Goal: Task Accomplishment & Management: Use online tool/utility

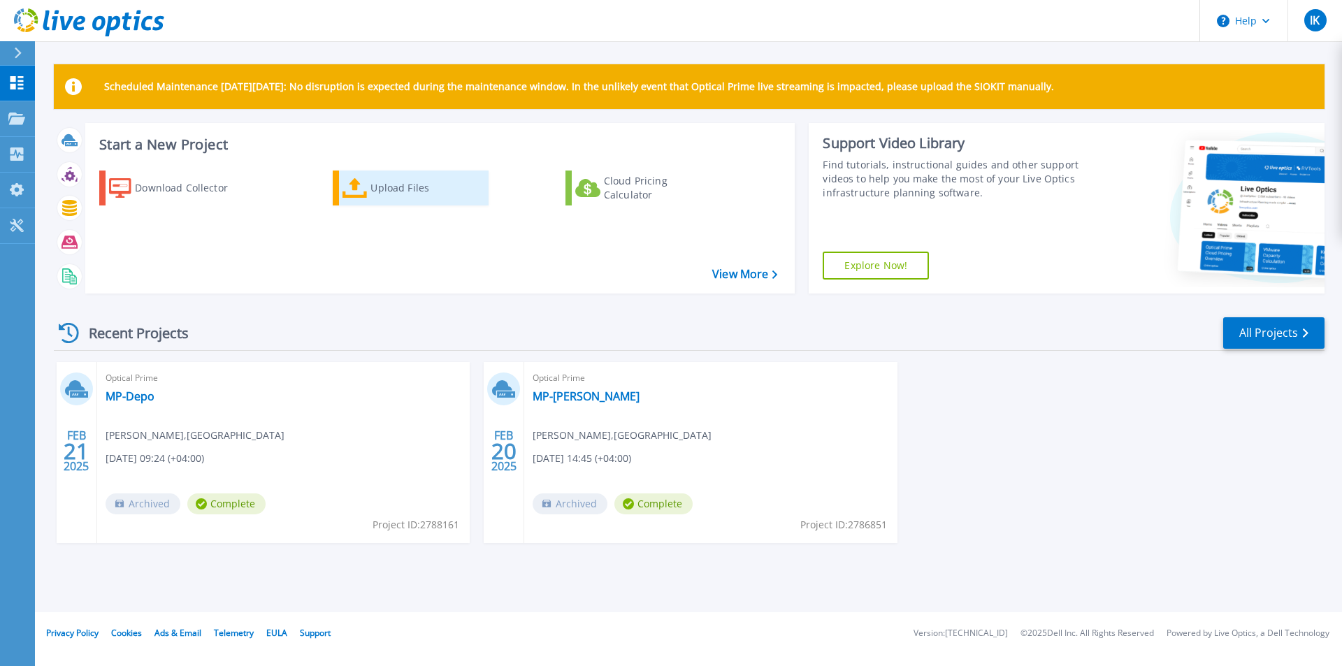
click at [370, 200] on div "Upload Files" at bounding box center [426, 188] width 112 height 28
click at [374, 189] on div "Upload Files" at bounding box center [426, 188] width 112 height 28
click at [405, 189] on div "Upload Files" at bounding box center [426, 188] width 112 height 28
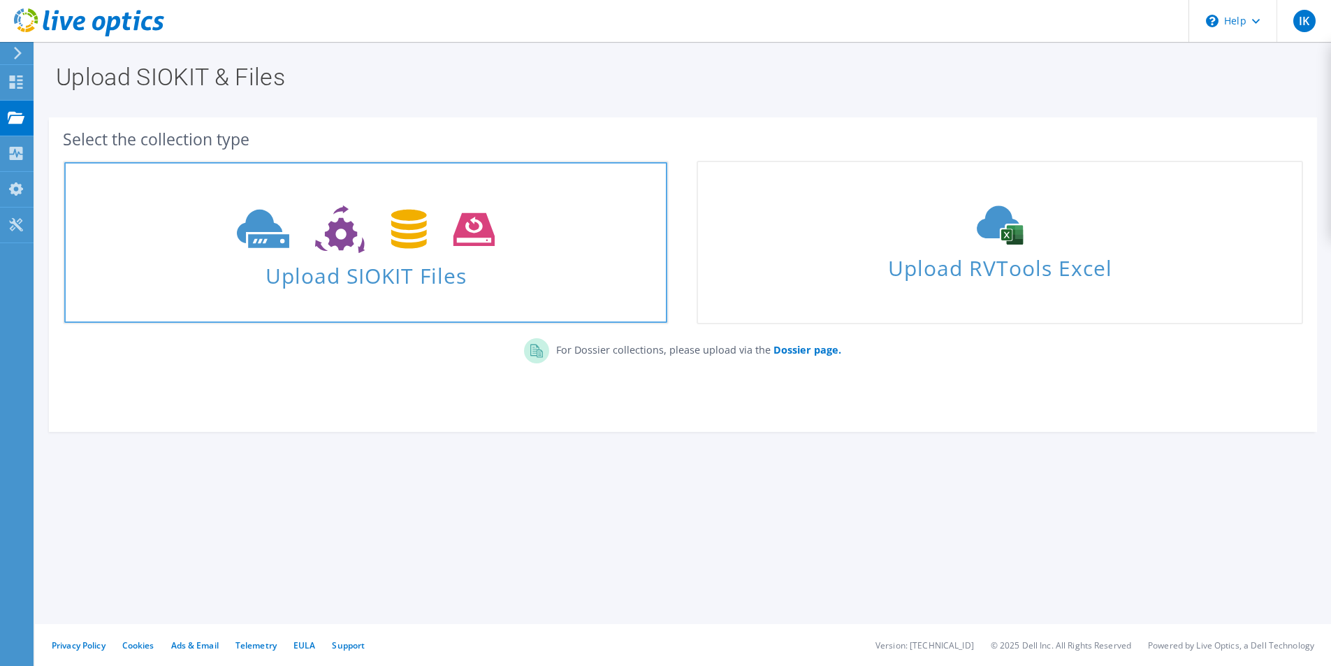
click at [386, 239] on icon at bounding box center [366, 229] width 258 height 48
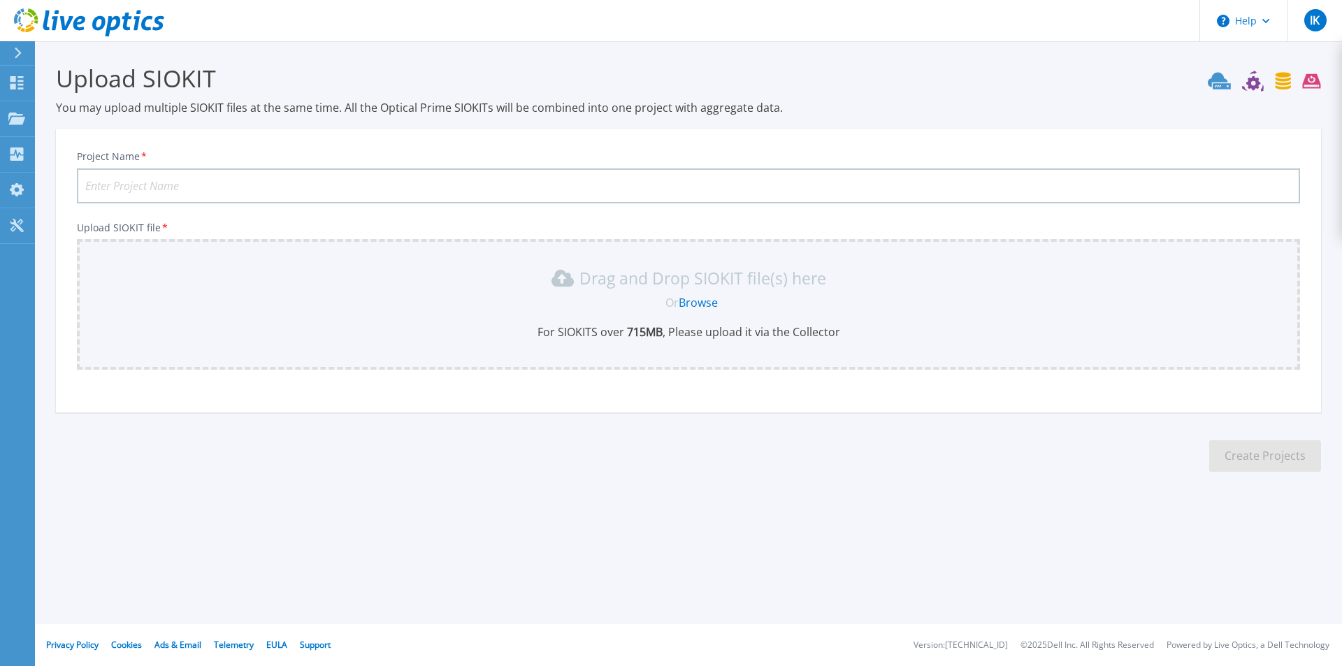
click at [693, 296] on link "Browse" at bounding box center [698, 302] width 39 height 15
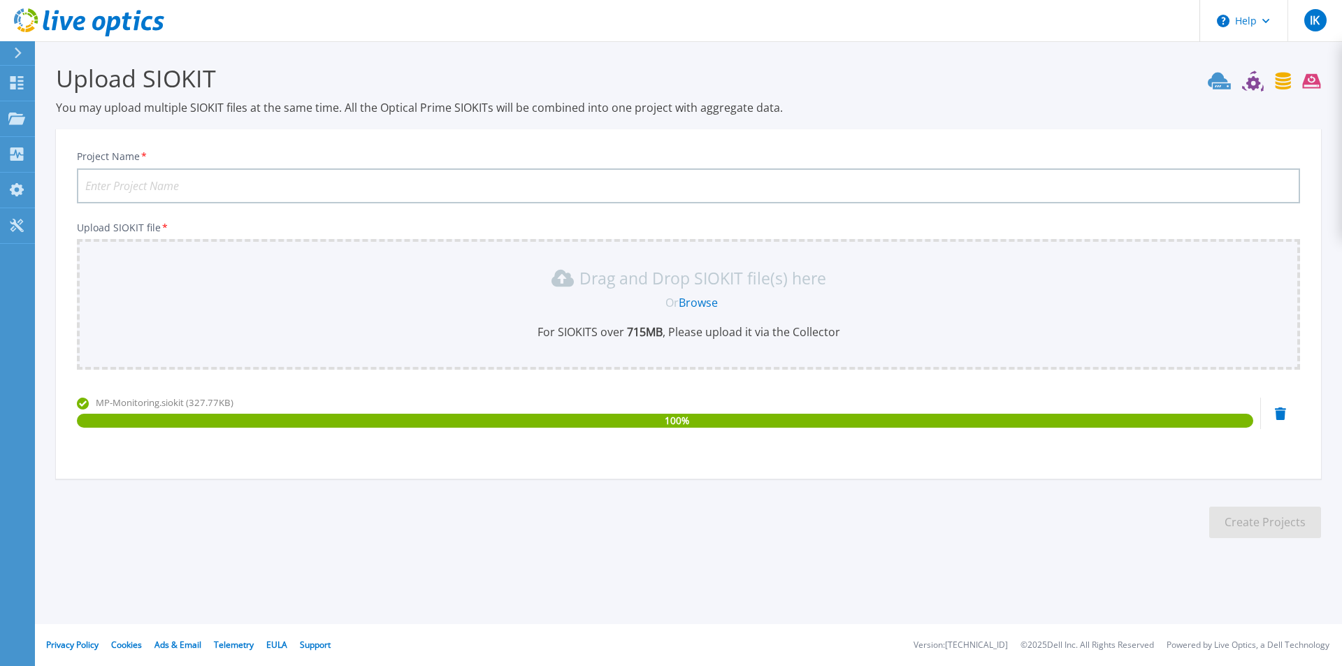
click at [155, 178] on input "Project Name *" at bounding box center [688, 185] width 1223 height 35
type input "MP.DEPO.16.09.2025"
click at [1234, 517] on button "Create Projects" at bounding box center [1265, 522] width 112 height 31
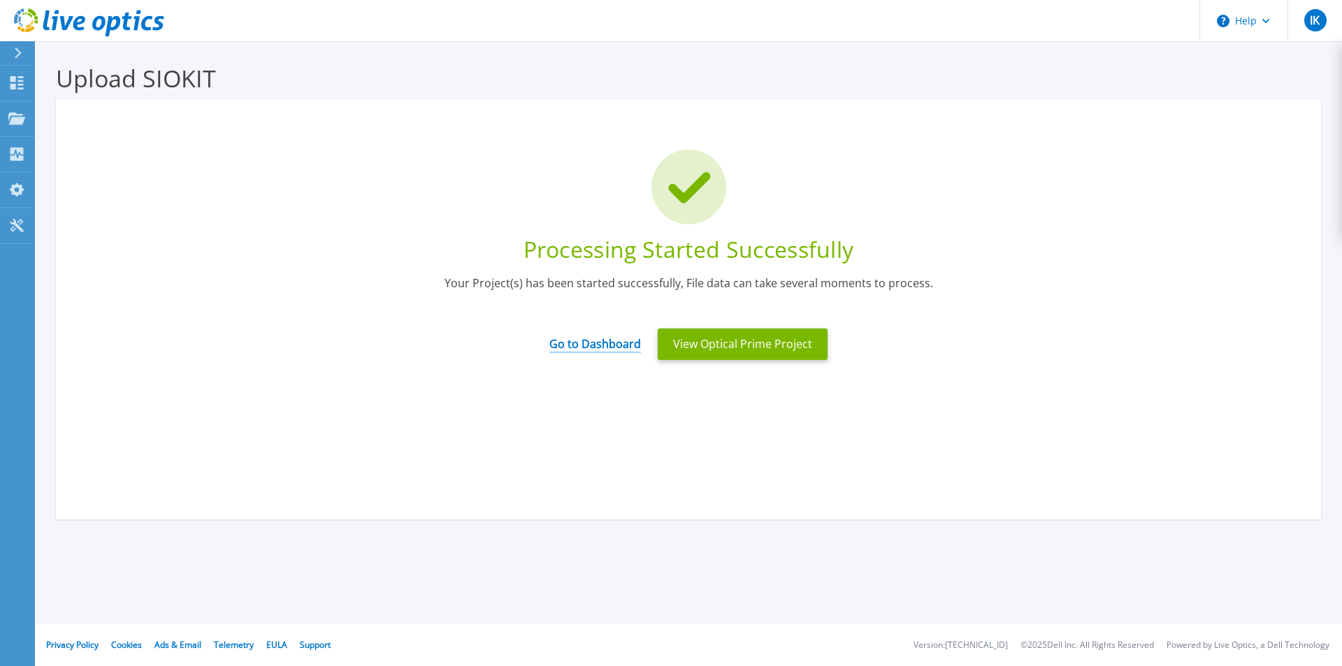
click at [607, 344] on link "Go to Dashboard" at bounding box center [595, 339] width 92 height 27
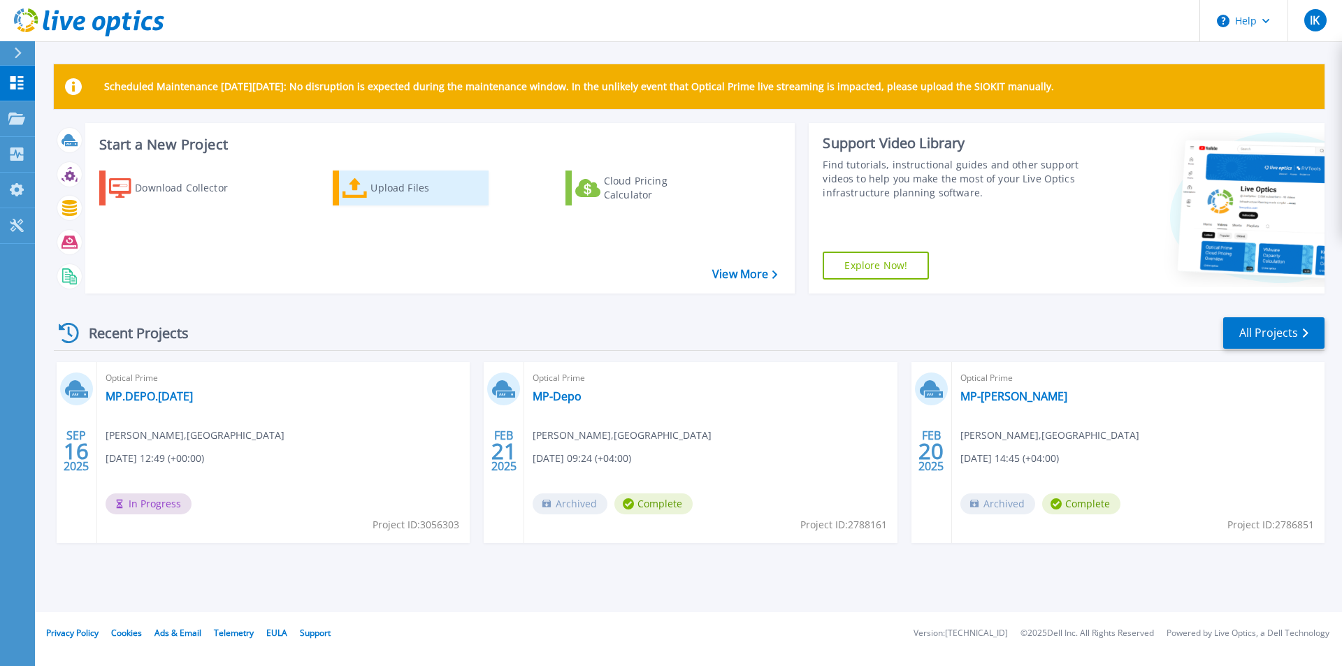
click at [370, 185] on div "Upload Files" at bounding box center [426, 188] width 112 height 28
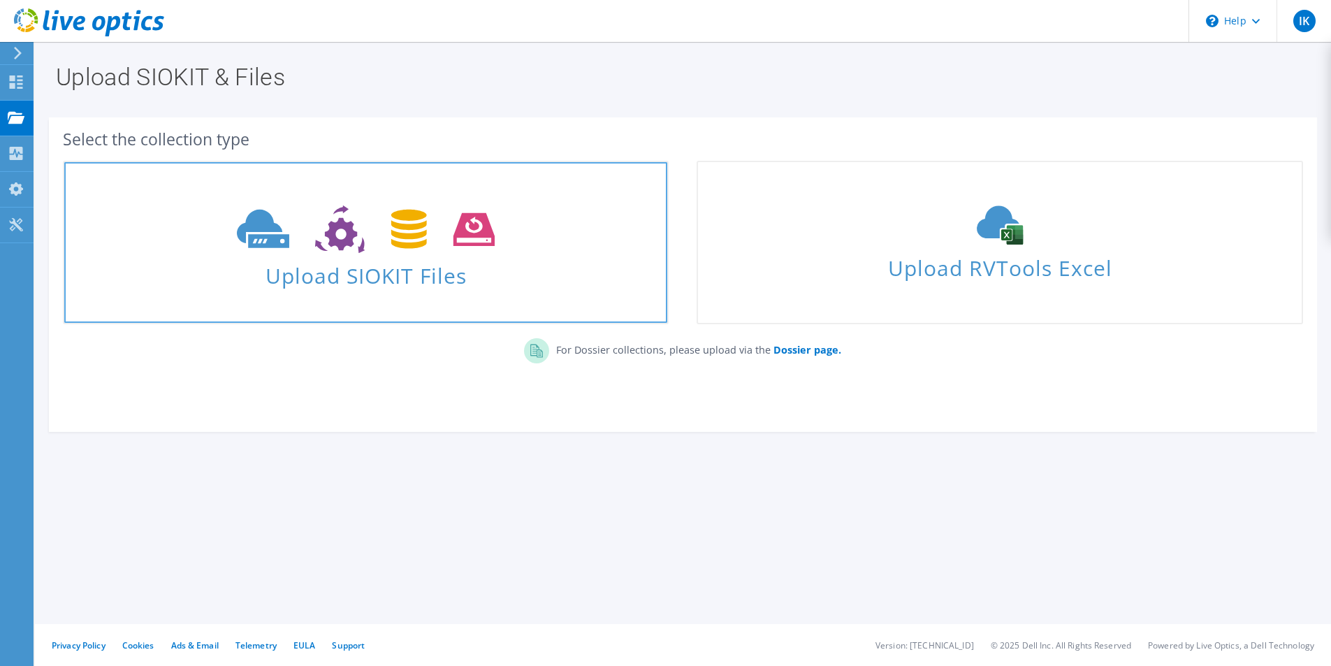
click at [346, 218] on icon at bounding box center [366, 229] width 258 height 48
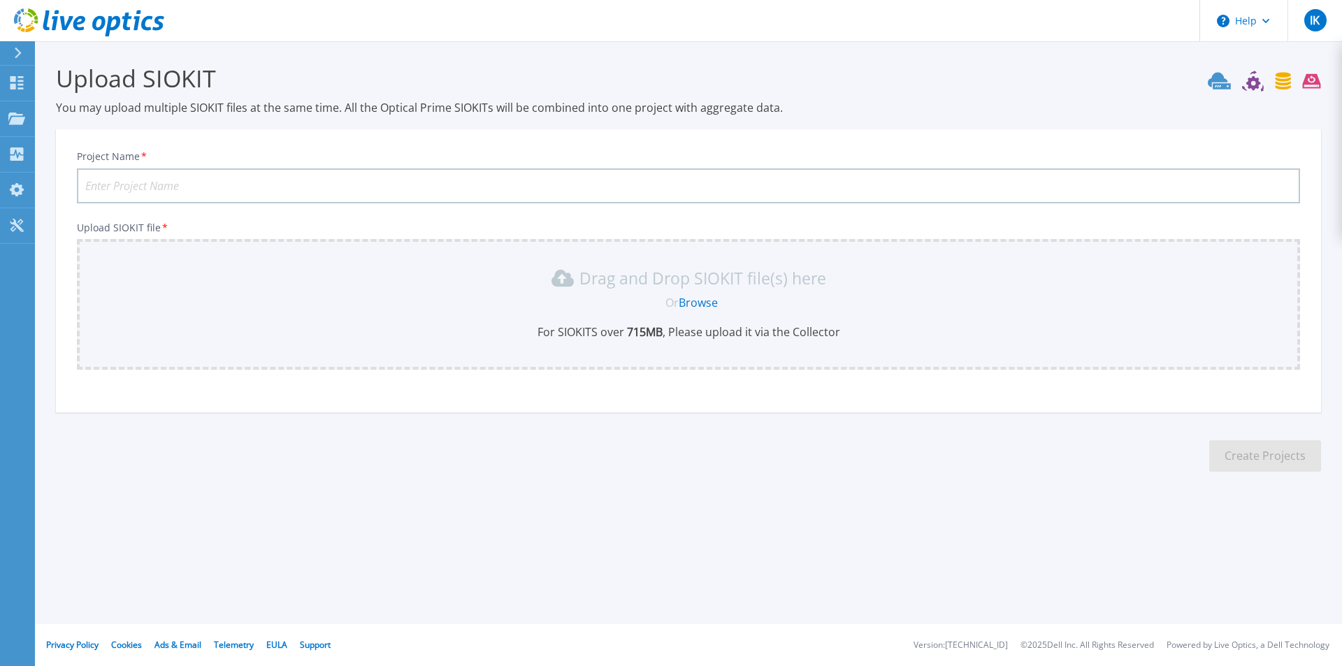
click at [693, 298] on link "Browse" at bounding box center [698, 302] width 39 height 15
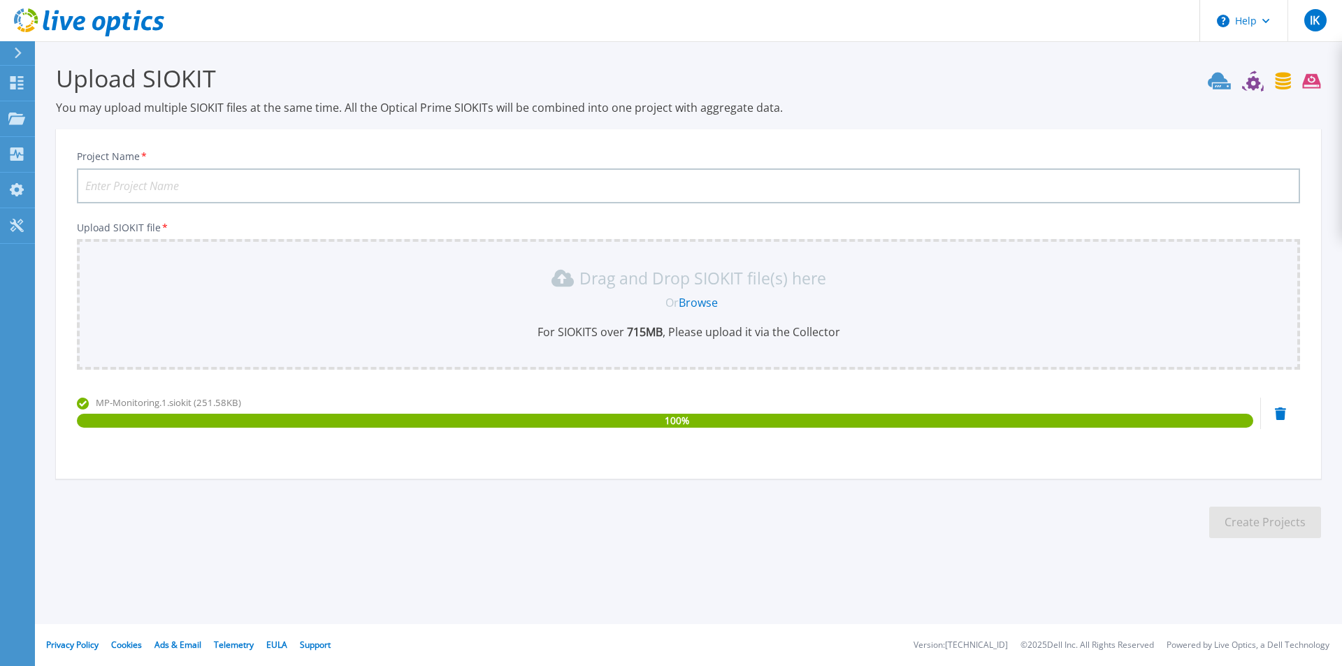
click at [246, 182] on input "Project Name *" at bounding box center [688, 185] width 1223 height 35
click at [127, 184] on input "MP.DEPO.16.09.2025" at bounding box center [688, 185] width 1223 height 35
click at [131, 185] on input "MP.DEPO.16.09.2025" at bounding box center [688, 185] width 1223 height 35
type input "MP.BASHIDARE.[DATE]"
click at [1257, 519] on button "Create Projects" at bounding box center [1265, 522] width 112 height 31
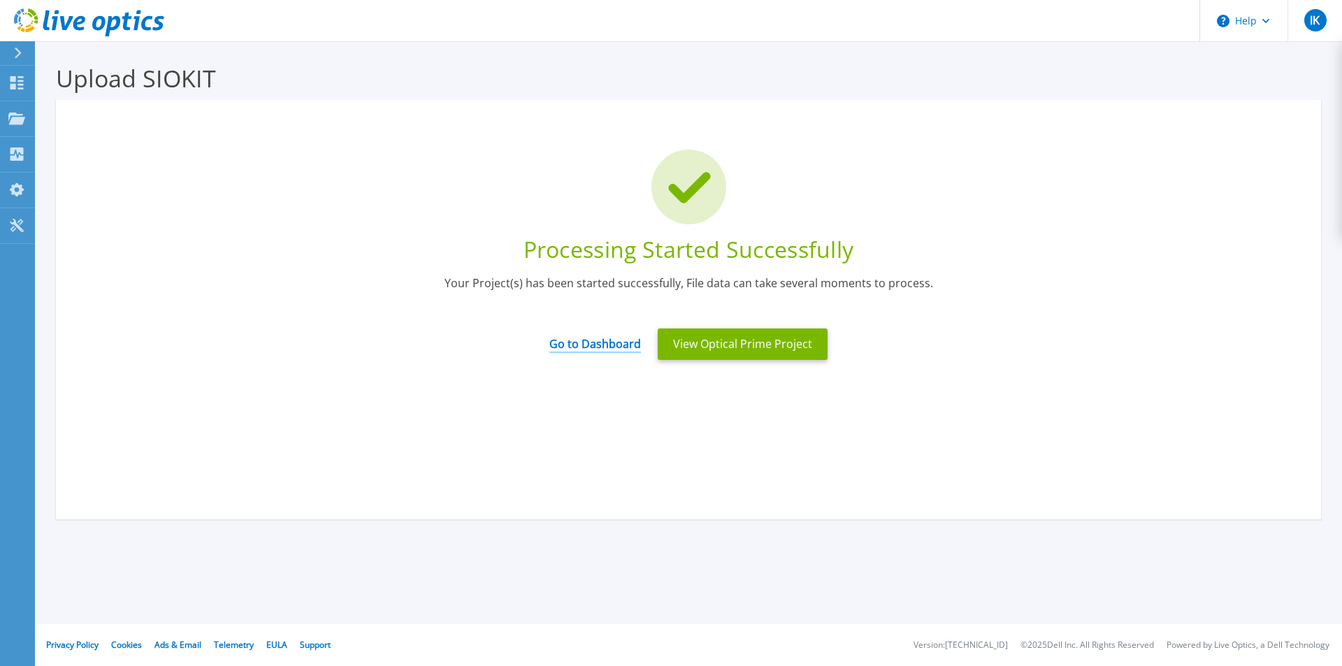
click at [595, 345] on link "Go to Dashboard" at bounding box center [595, 339] width 92 height 27
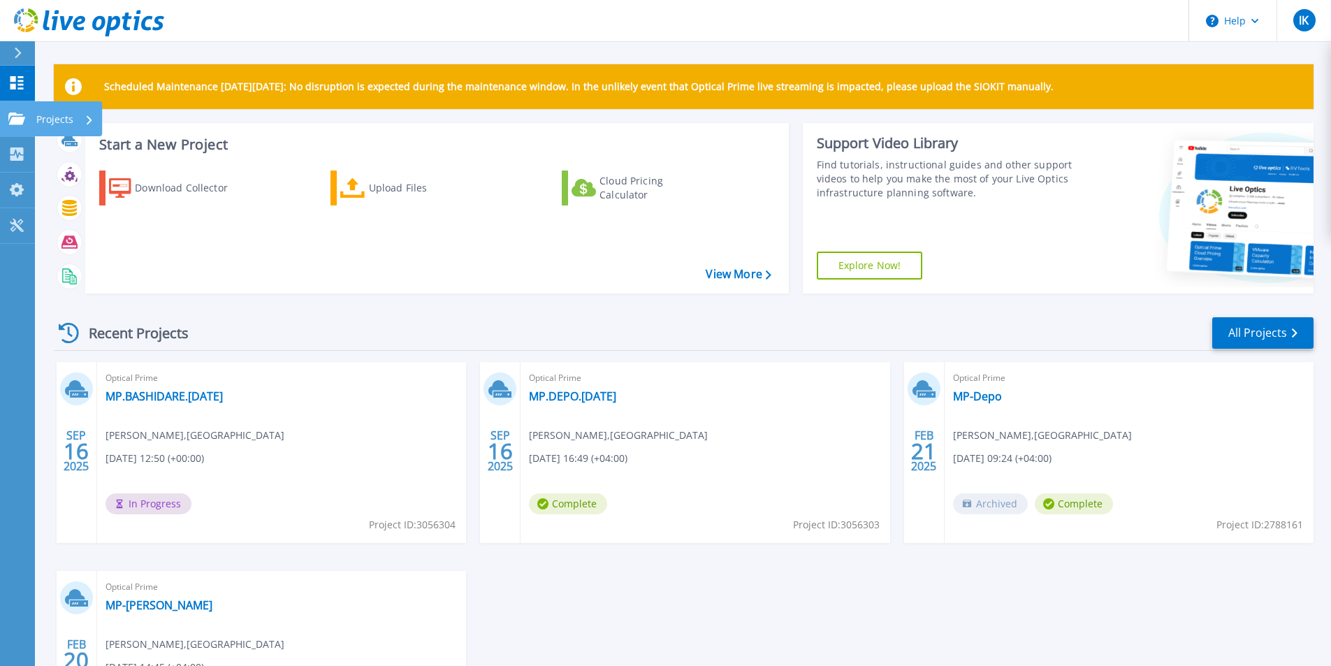
click at [14, 117] on icon at bounding box center [16, 119] width 17 height 12
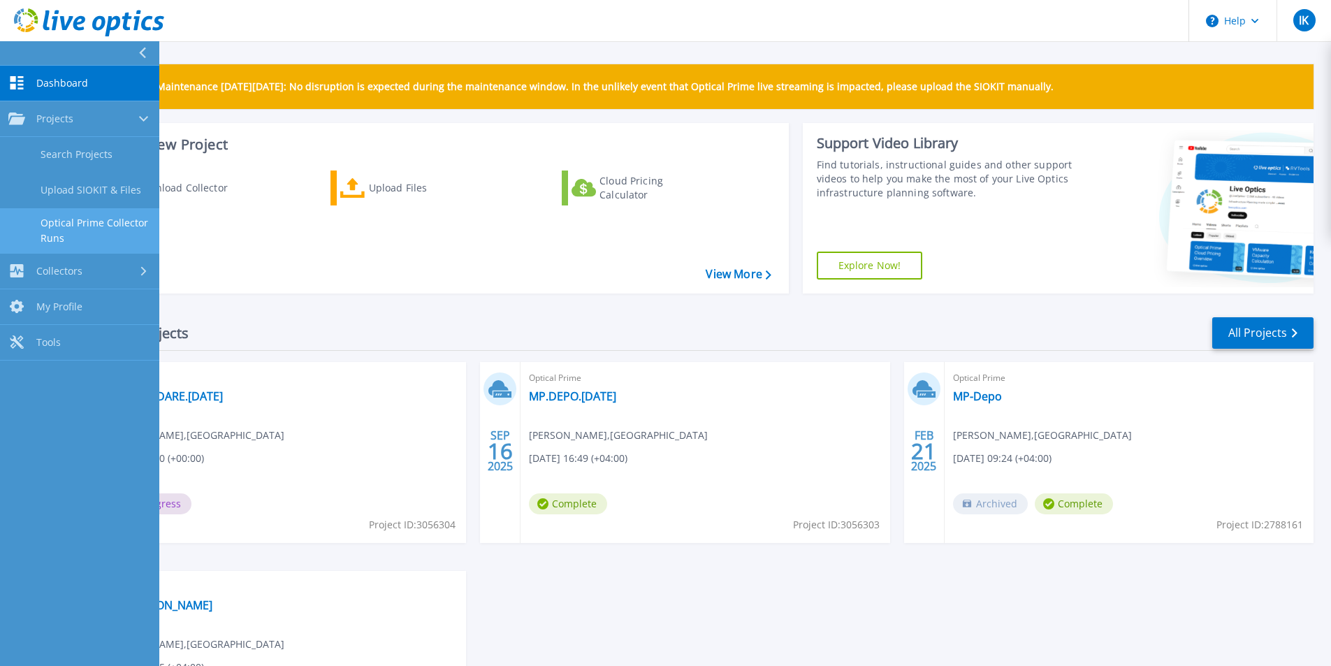
click at [96, 228] on link "Optical Prime Collector Runs" at bounding box center [79, 230] width 159 height 45
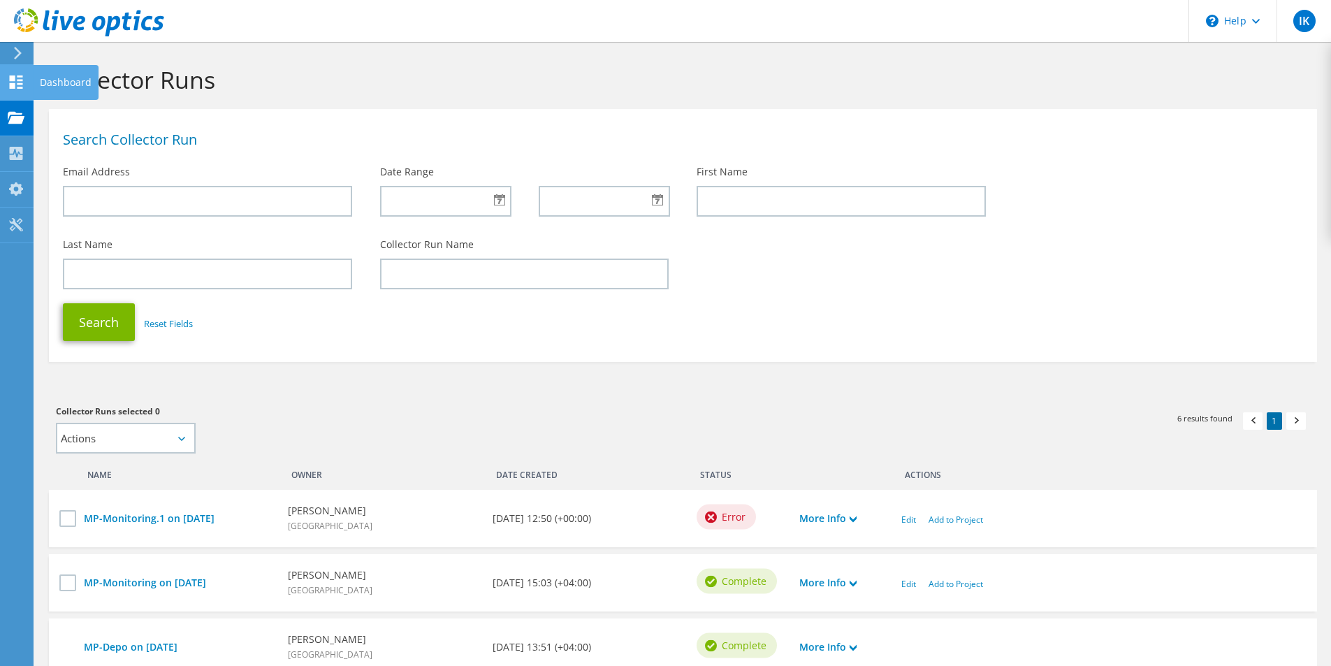
click at [19, 82] on icon at bounding box center [16, 81] width 17 height 13
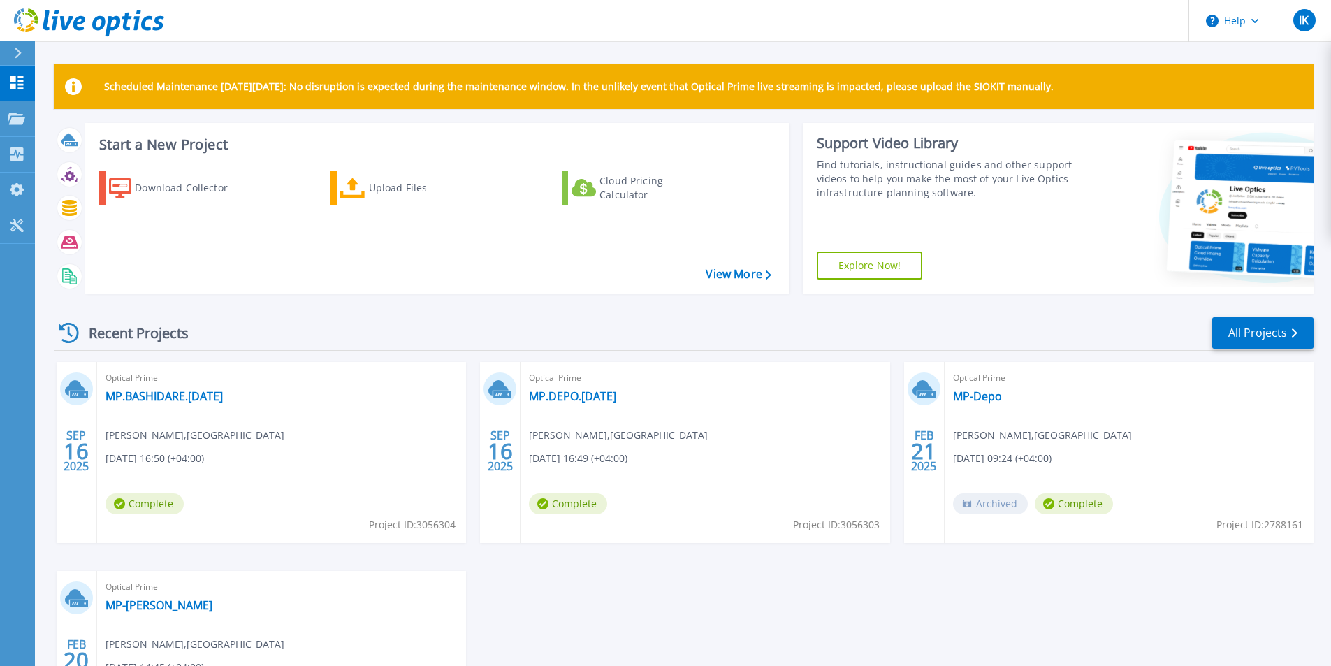
click at [89, 394] on div at bounding box center [76, 389] width 33 height 33
click at [180, 396] on link "MP.BASHIDARE.[DATE]" at bounding box center [164, 396] width 117 height 14
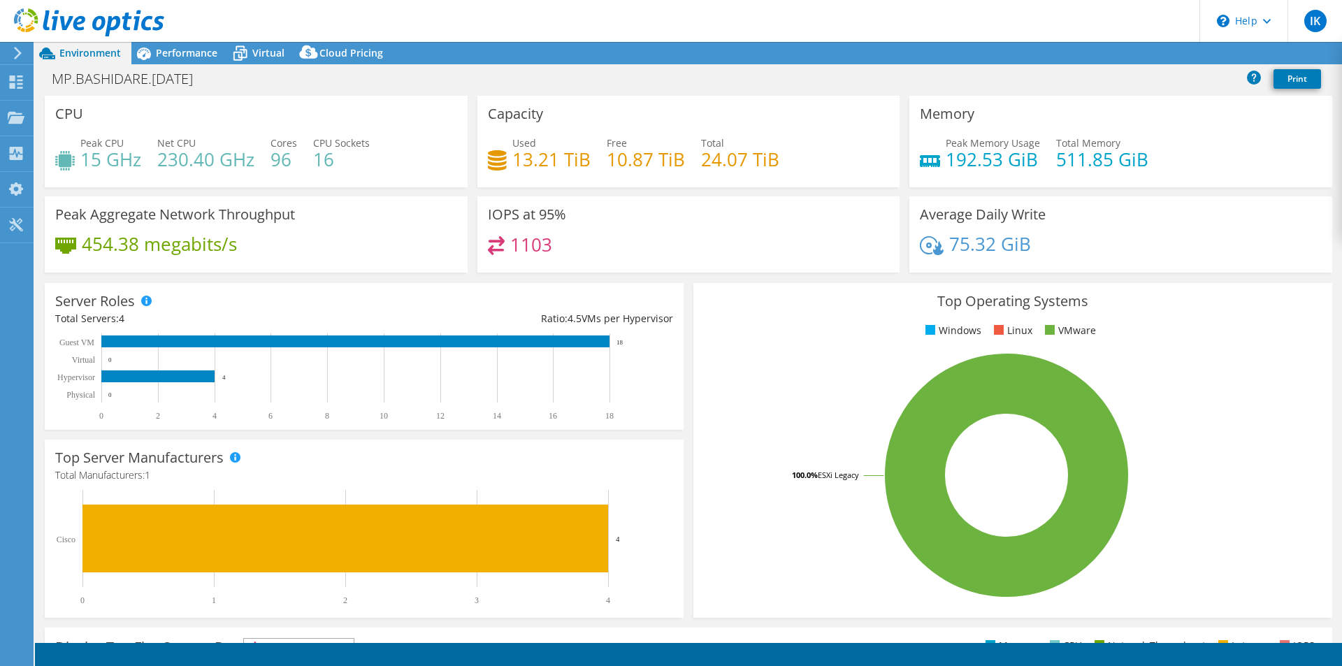
select select "USD"
click at [1108, 55] on link "Reports" at bounding box center [1105, 54] width 67 height 22
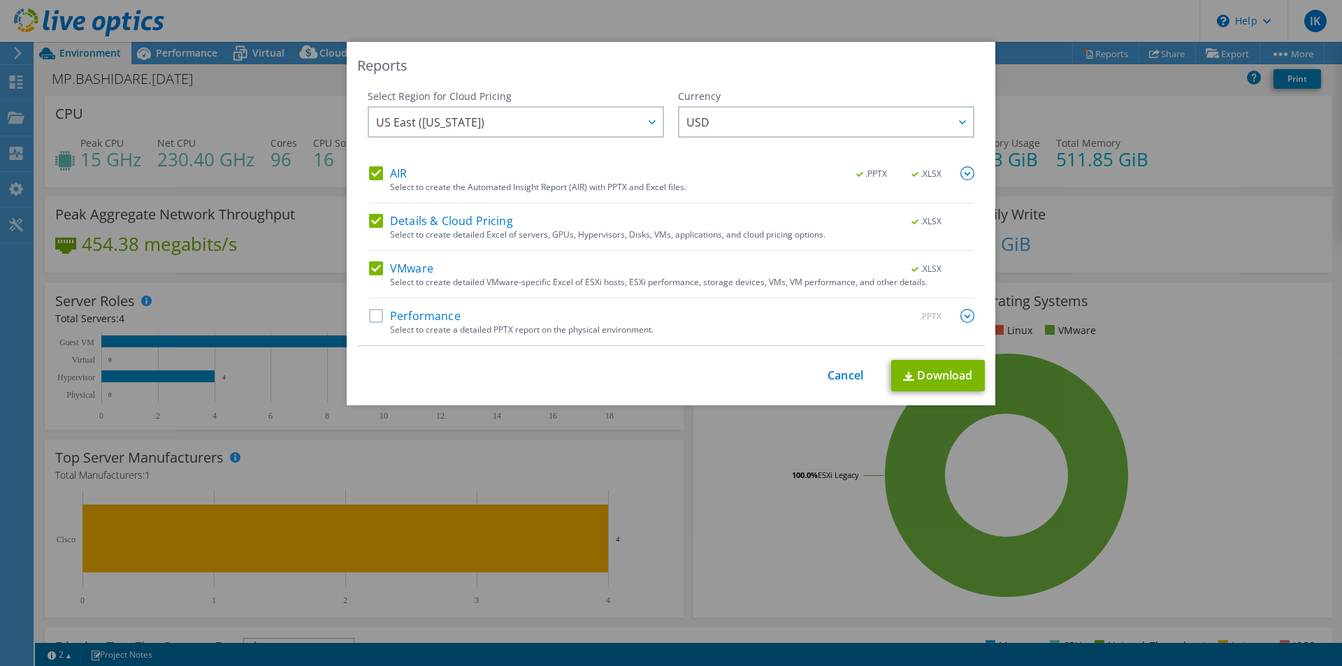
click at [370, 322] on label "Performance" at bounding box center [415, 316] width 92 height 14
click at [0, 0] on input "Performance" at bounding box center [0, 0] width 0 height 0
click at [911, 371] on link "Download" at bounding box center [938, 375] width 94 height 31
click at [828, 380] on link "Cancel" at bounding box center [846, 375] width 36 height 13
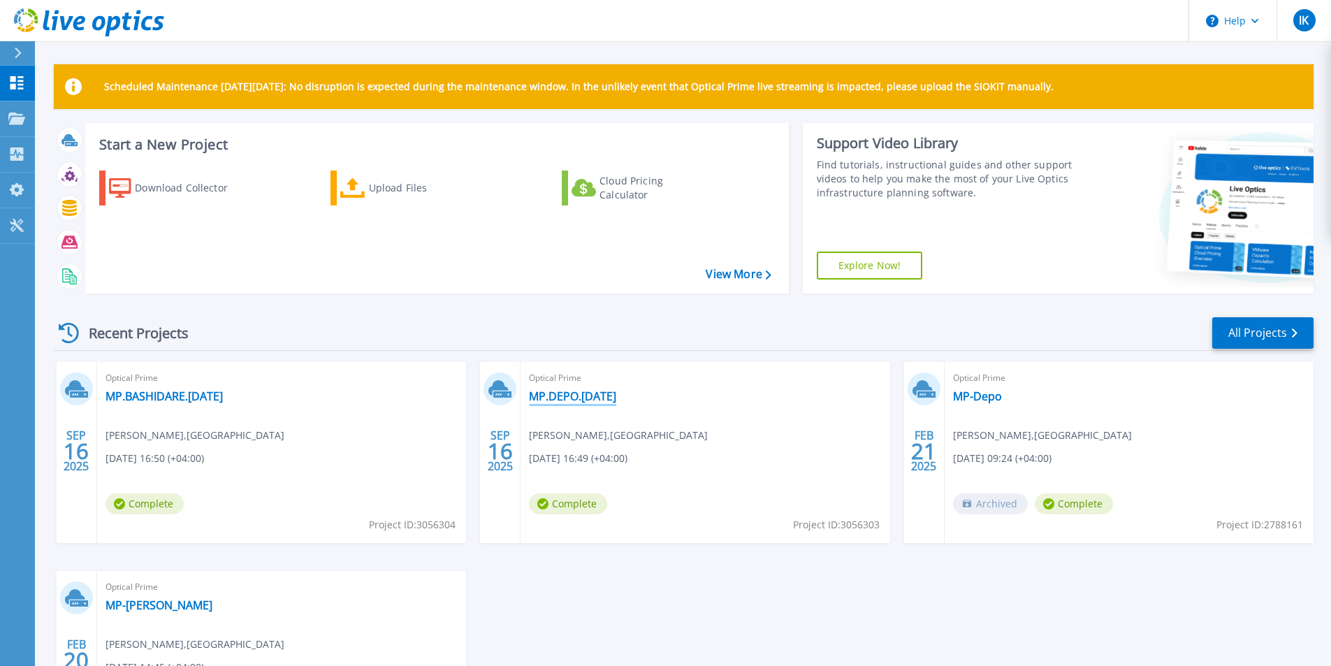
click at [568, 393] on link "MP.DEPO.[DATE]" at bounding box center [572, 396] width 87 height 14
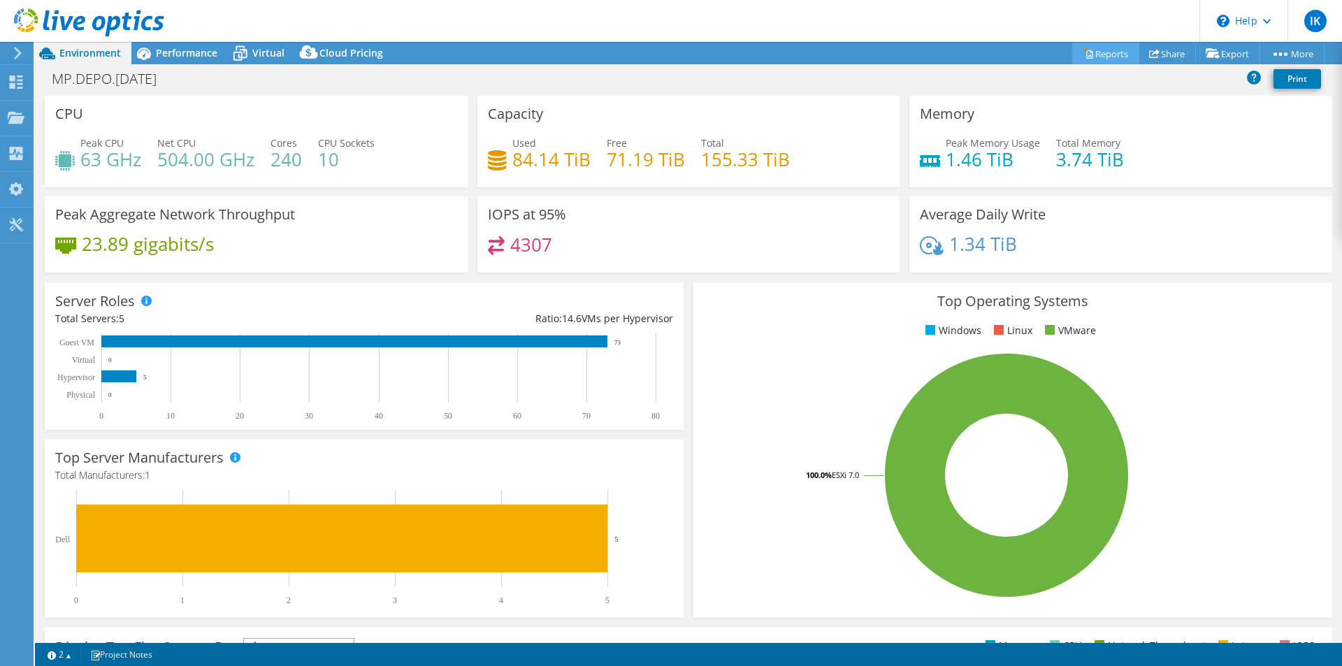
click at [1114, 50] on link "Reports" at bounding box center [1105, 54] width 67 height 22
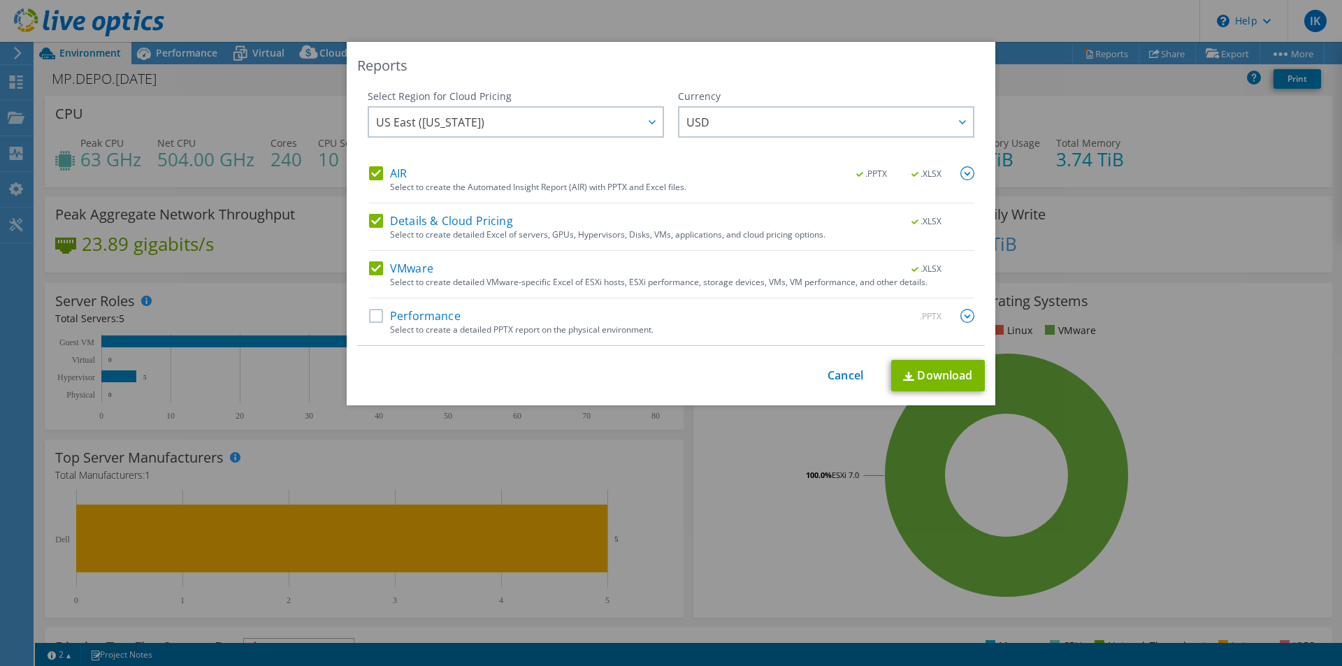
click at [369, 314] on label "Performance" at bounding box center [415, 316] width 92 height 14
click at [0, 0] on input "Performance" at bounding box center [0, 0] width 0 height 0
click at [951, 375] on link "Download" at bounding box center [938, 375] width 94 height 31
click at [837, 377] on link "Cancel" at bounding box center [846, 375] width 36 height 13
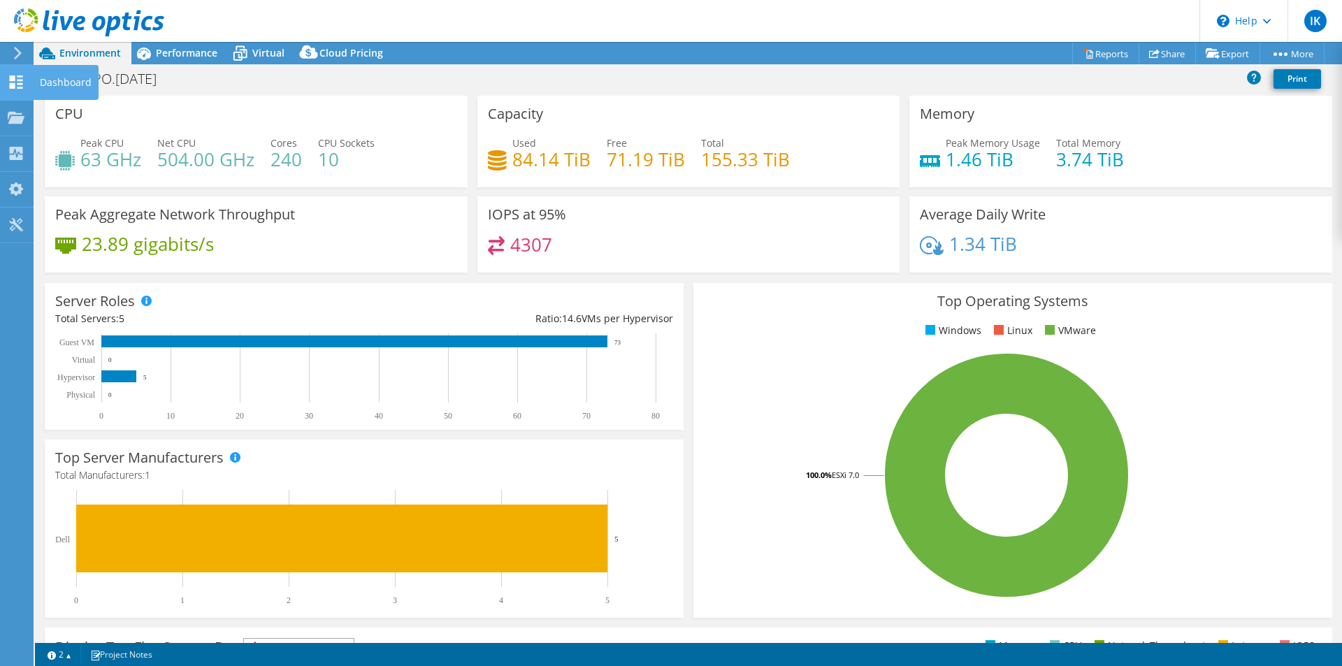
click at [17, 82] on icon at bounding box center [16, 81] width 17 height 13
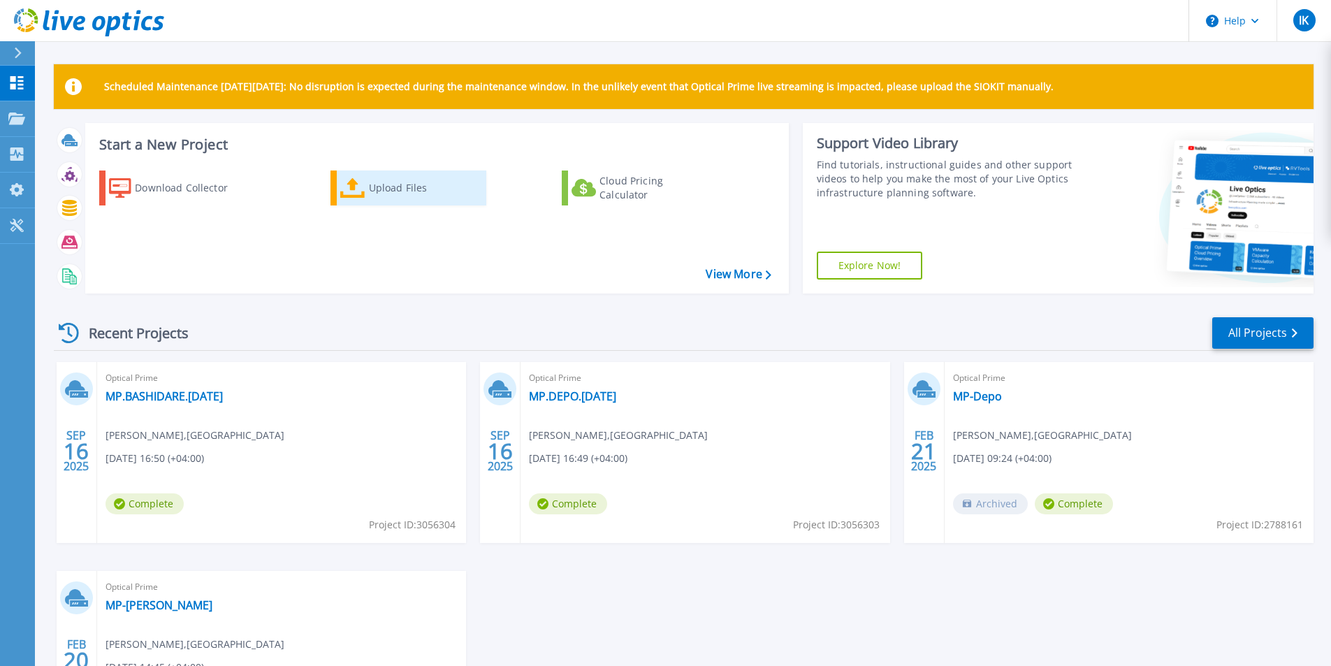
click at [387, 192] on div "Upload Files" at bounding box center [425, 188] width 112 height 28
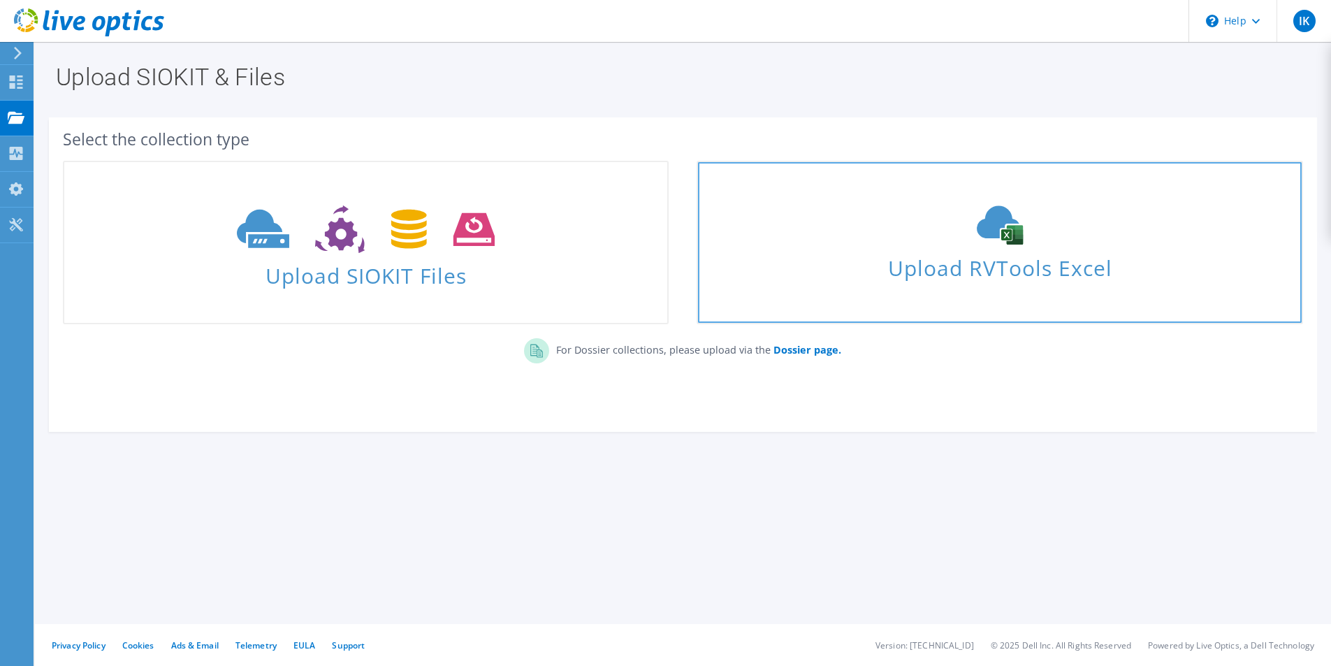
click at [992, 238] on use at bounding box center [1000, 225] width 46 height 39
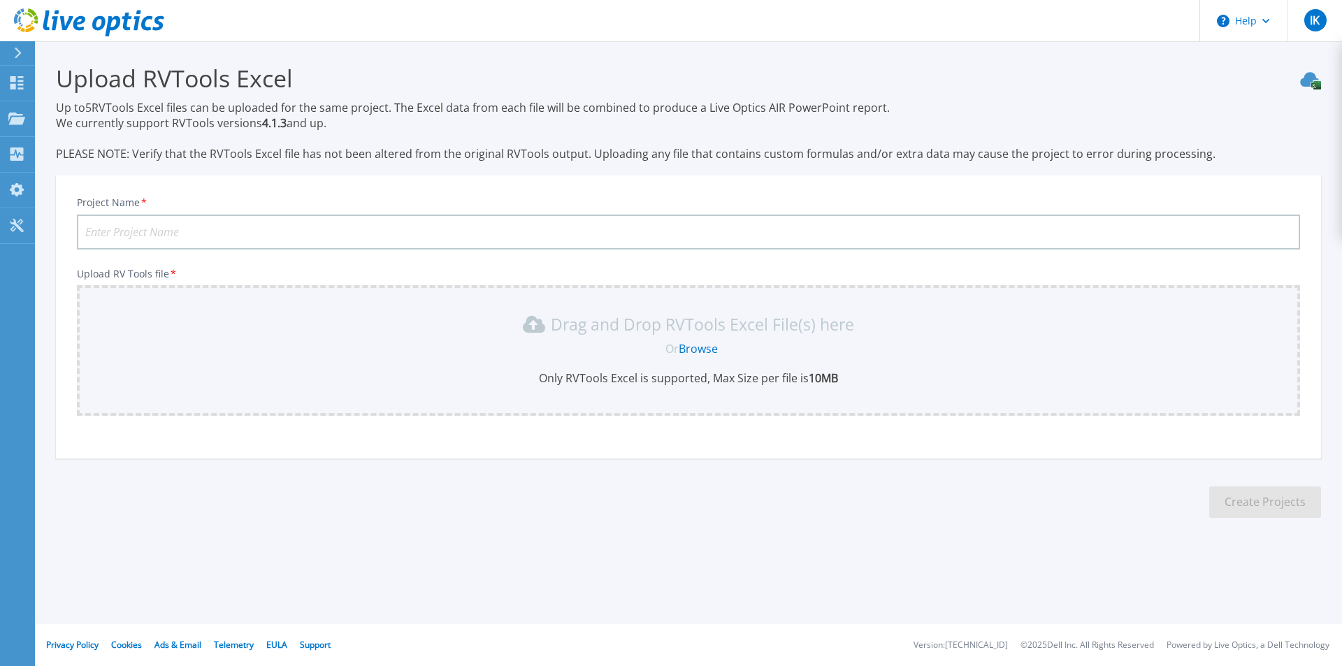
click at [182, 220] on input "Project Name *" at bounding box center [688, 232] width 1223 height 35
type input "MP.DEPO.[DATE]"
drag, startPoint x: 229, startPoint y: 235, endPoint x: 0, endPoint y: 231, distance: 229.3
click at [0, 231] on div "Help IK End User [PERSON_NAME] [EMAIL_ADDRESS][DOMAIN_NAME] Baku Metropolitan M…" at bounding box center [671, 333] width 1342 height 666
click at [123, 223] on input "Project Name *" at bounding box center [688, 232] width 1223 height 35
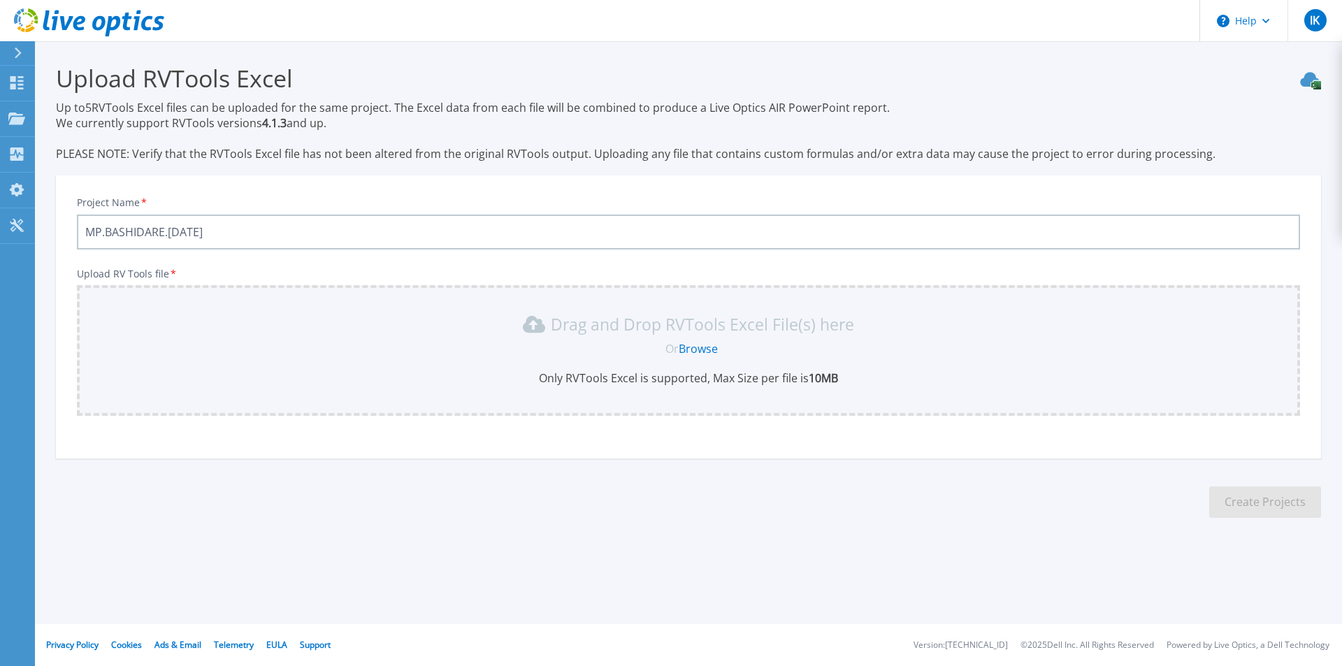
click at [688, 350] on link "Browse" at bounding box center [698, 348] width 39 height 15
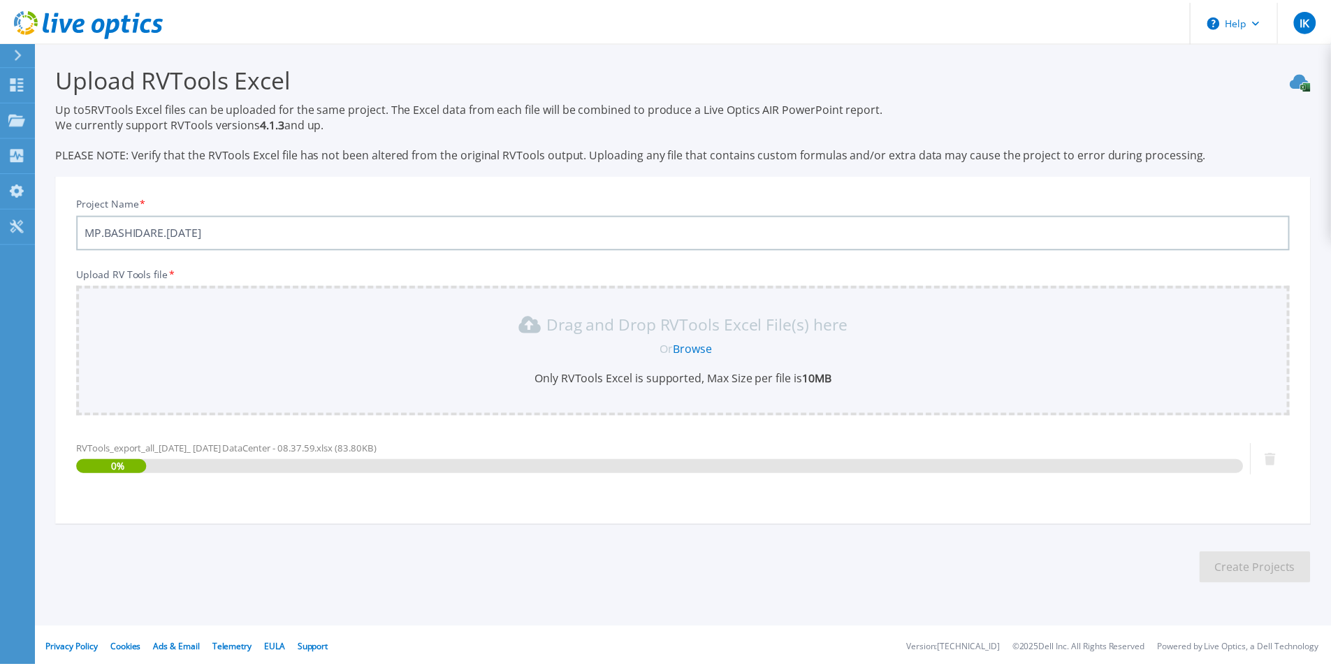
scroll to position [3, 0]
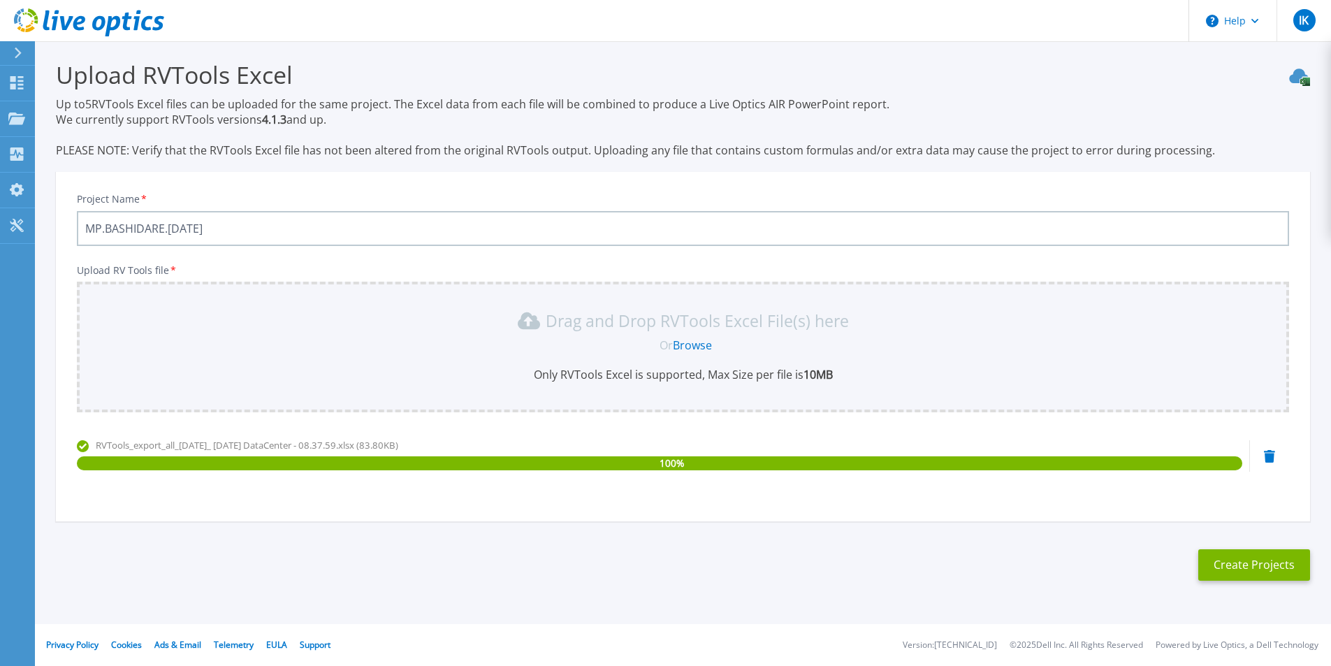
click at [240, 228] on input "MP.BASHIDARE.[DATE]" at bounding box center [683, 228] width 1213 height 35
type input "MP.BASHIDARE.RVTOOLS.[DATE]."
click at [1262, 560] on button "Create Projects" at bounding box center [1255, 564] width 112 height 31
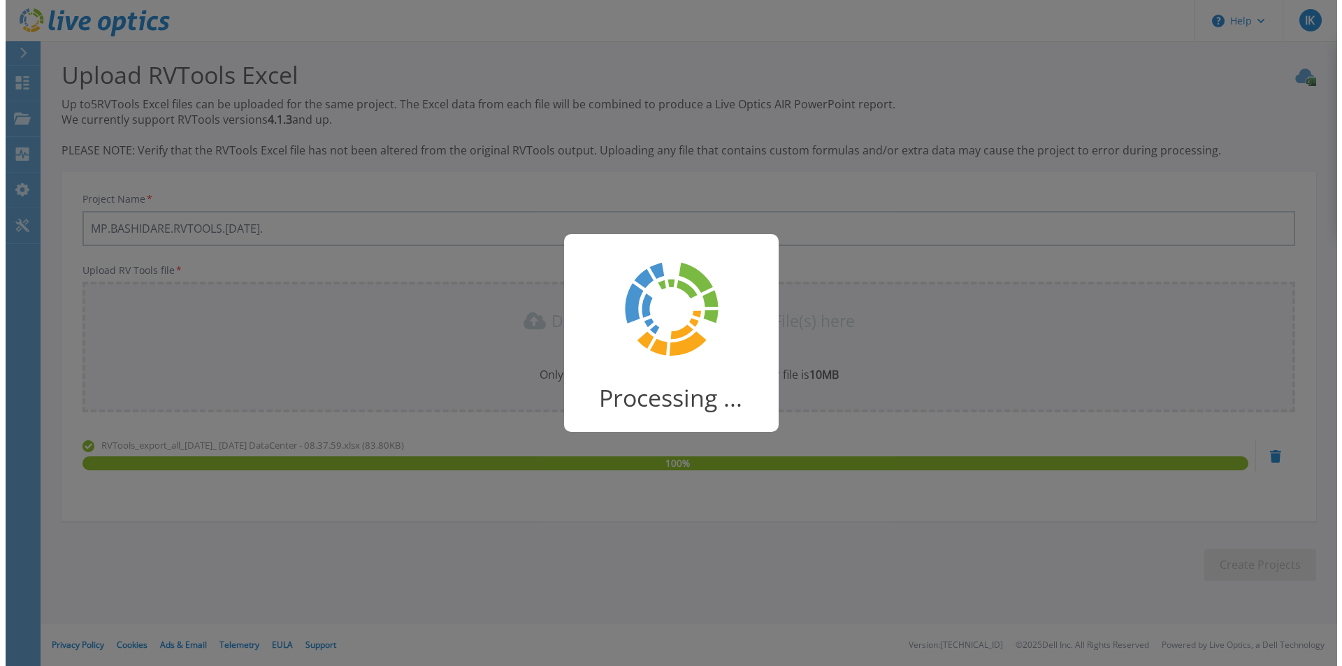
scroll to position [0, 0]
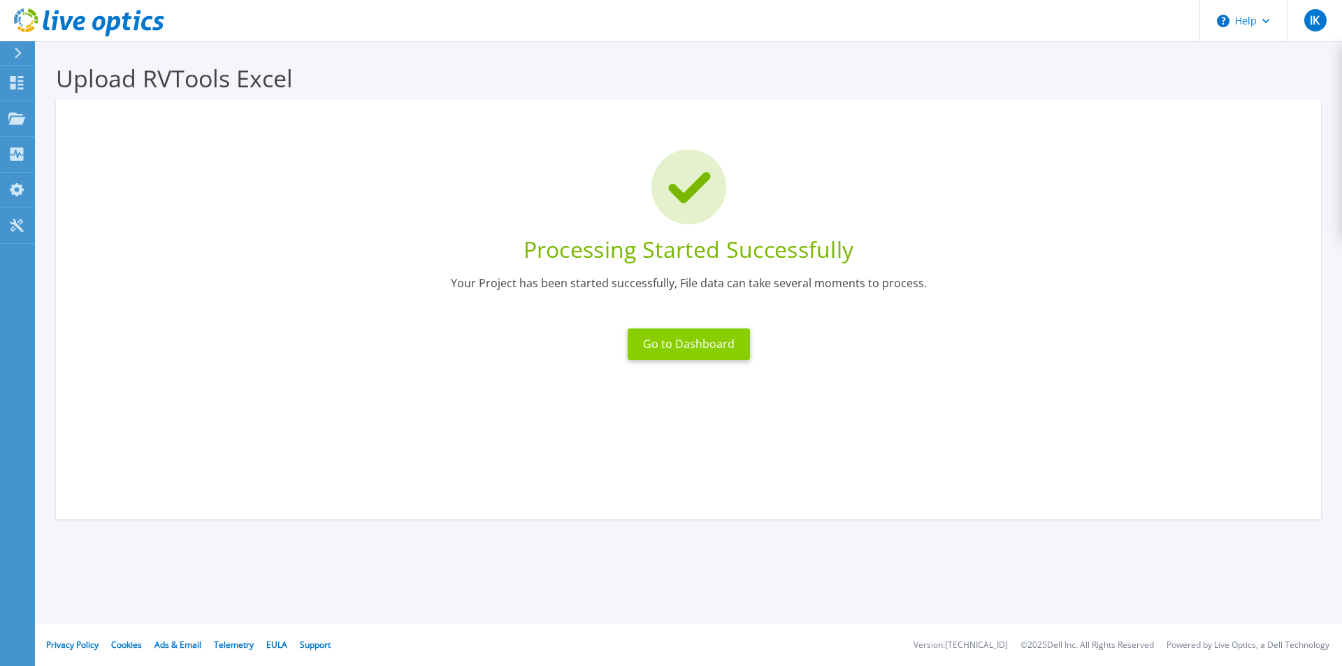
click at [691, 342] on button "Go to Dashboard" at bounding box center [689, 343] width 122 height 31
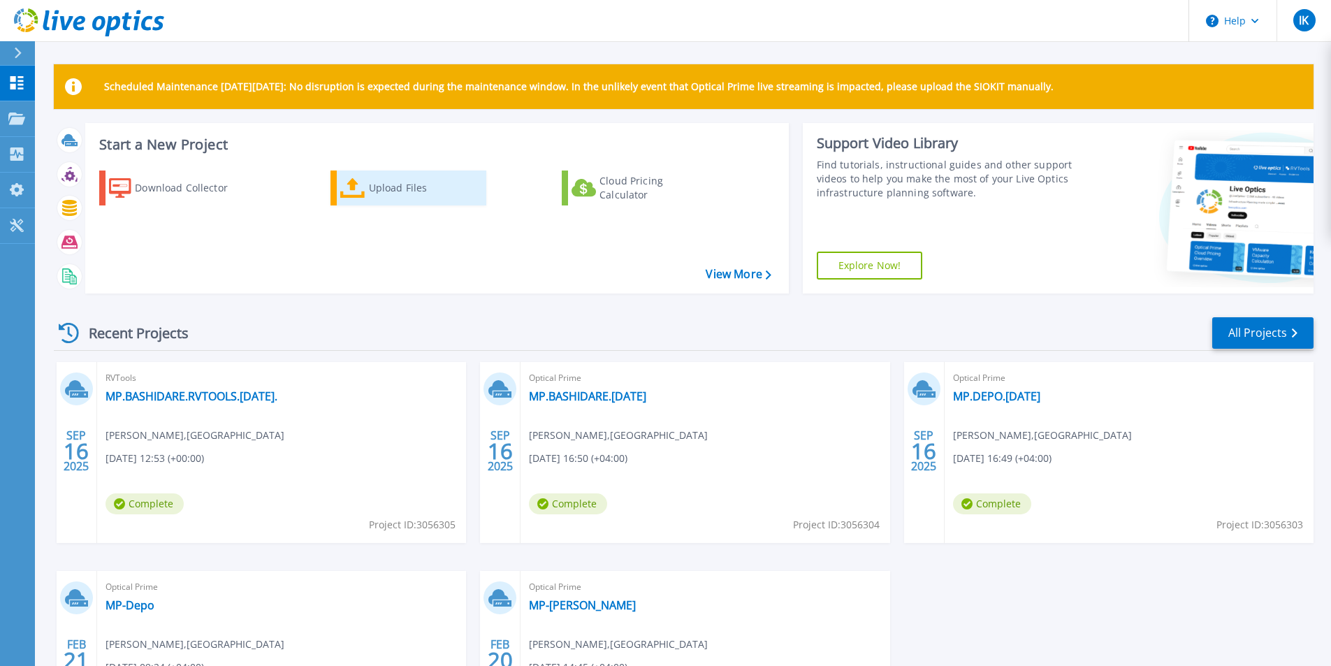
click at [393, 188] on div "Upload Files" at bounding box center [425, 188] width 112 height 28
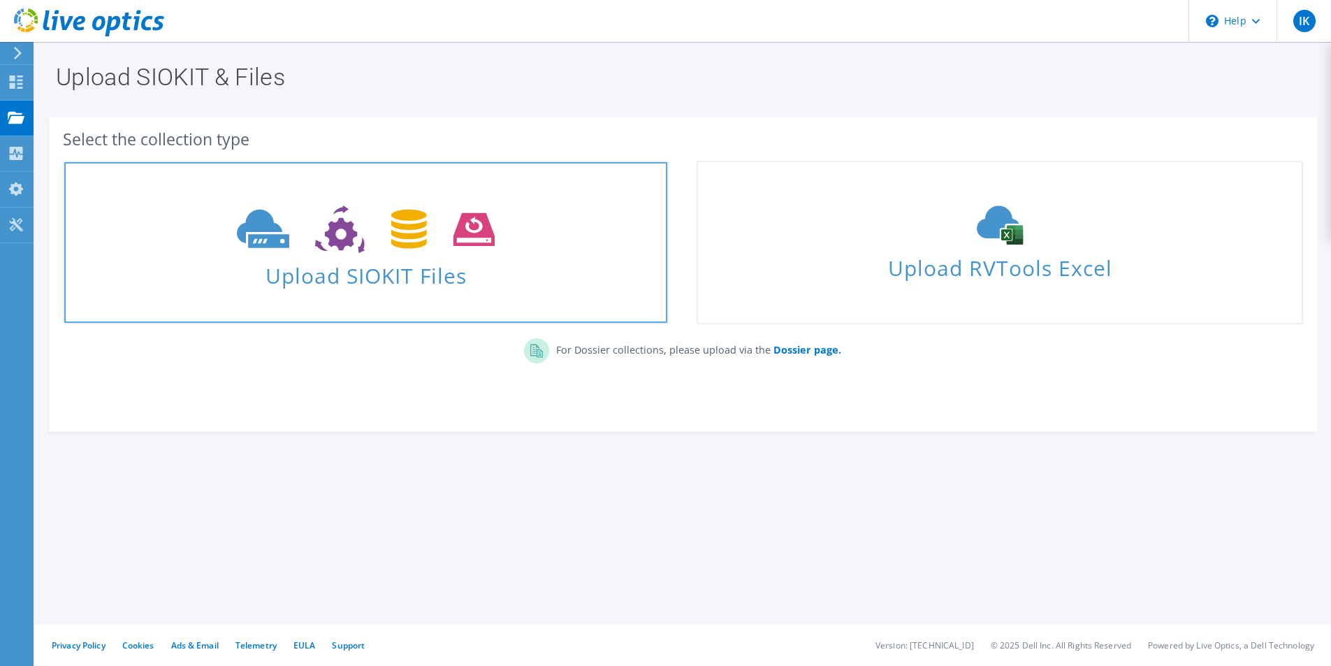
click at [334, 236] on use at bounding box center [366, 229] width 258 height 48
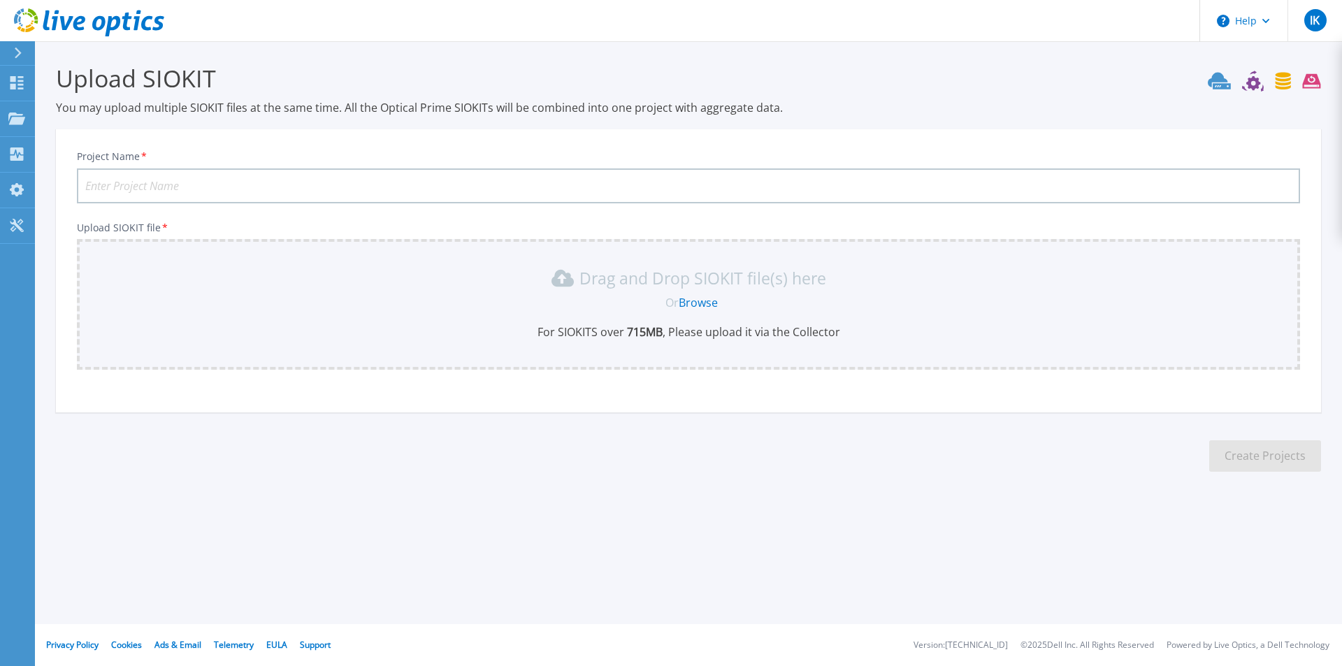
drag, startPoint x: 286, startPoint y: 182, endPoint x: 389, endPoint y: 209, distance: 106.8
click at [286, 182] on input "Project Name *" at bounding box center [688, 185] width 1223 height 35
click at [254, 188] on input "MP.BASHIDARE.16.09.2025" at bounding box center [688, 185] width 1223 height 35
drag, startPoint x: 252, startPoint y: 191, endPoint x: 147, endPoint y: 182, distance: 105.2
click at [125, 188] on input "MP.BASHIDARE.16.09.2025" at bounding box center [688, 185] width 1223 height 35
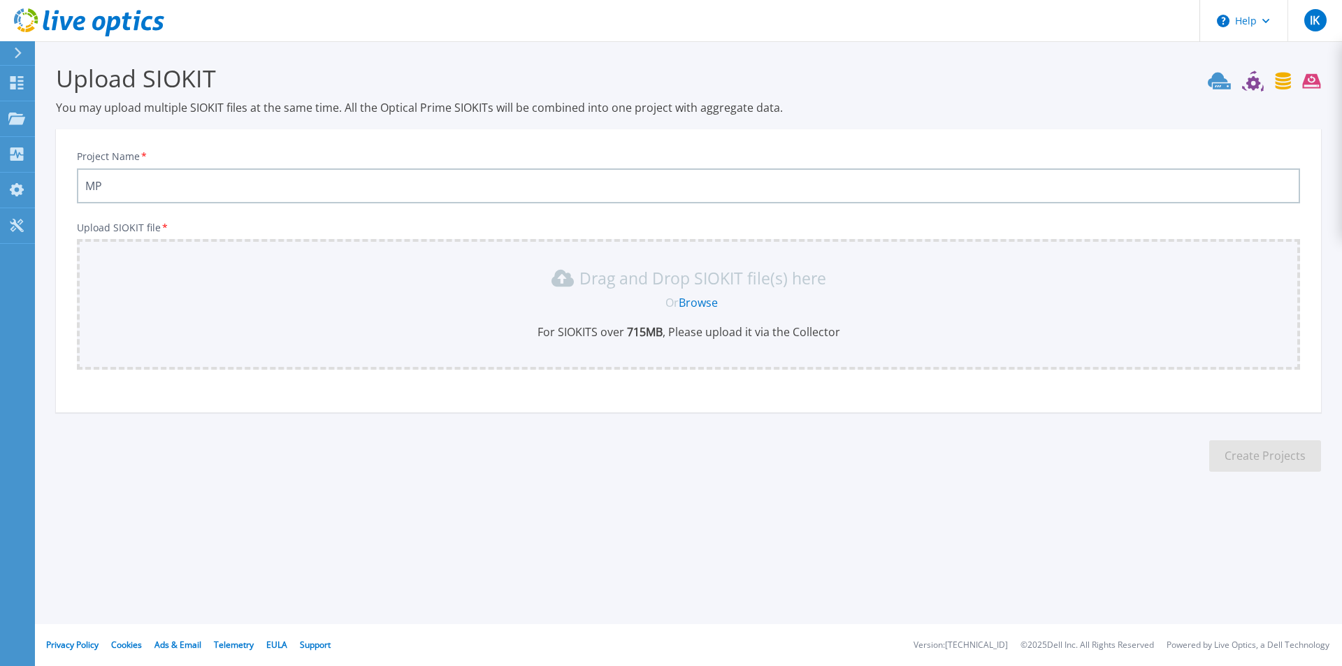
type input "M"
click at [194, 187] on input "Project Name *" at bounding box center [688, 185] width 1223 height 35
click at [160, 187] on input "MP.BASHIDARE.RVTOOLS.16.09.2025." at bounding box center [688, 185] width 1223 height 35
click at [161, 187] on input "MP.BASHIDARE.RVTOOLS.16.09.2025." at bounding box center [688, 185] width 1223 height 35
click at [162, 187] on input "MP.BASHIDARE.RVTOOLS.16.09.2025." at bounding box center [688, 185] width 1223 height 35
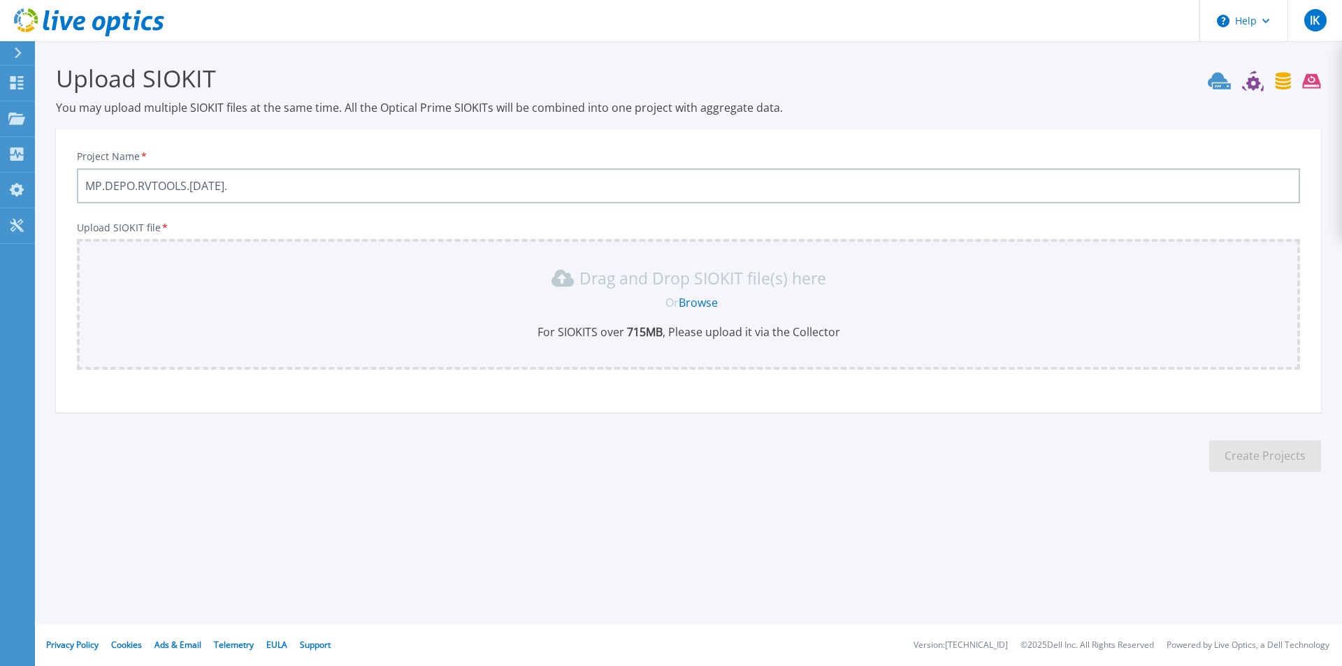
type input "MP.DEPO.RVTOOLS.16.09.2025."
click at [286, 218] on div "Project Name * MP.DEPO.RVTOOLS.16.09.2025. Upload SIOKIT file * Drag and Drop S…" at bounding box center [688, 275] width 1265 height 274
click at [709, 301] on link "Browse" at bounding box center [698, 302] width 39 height 15
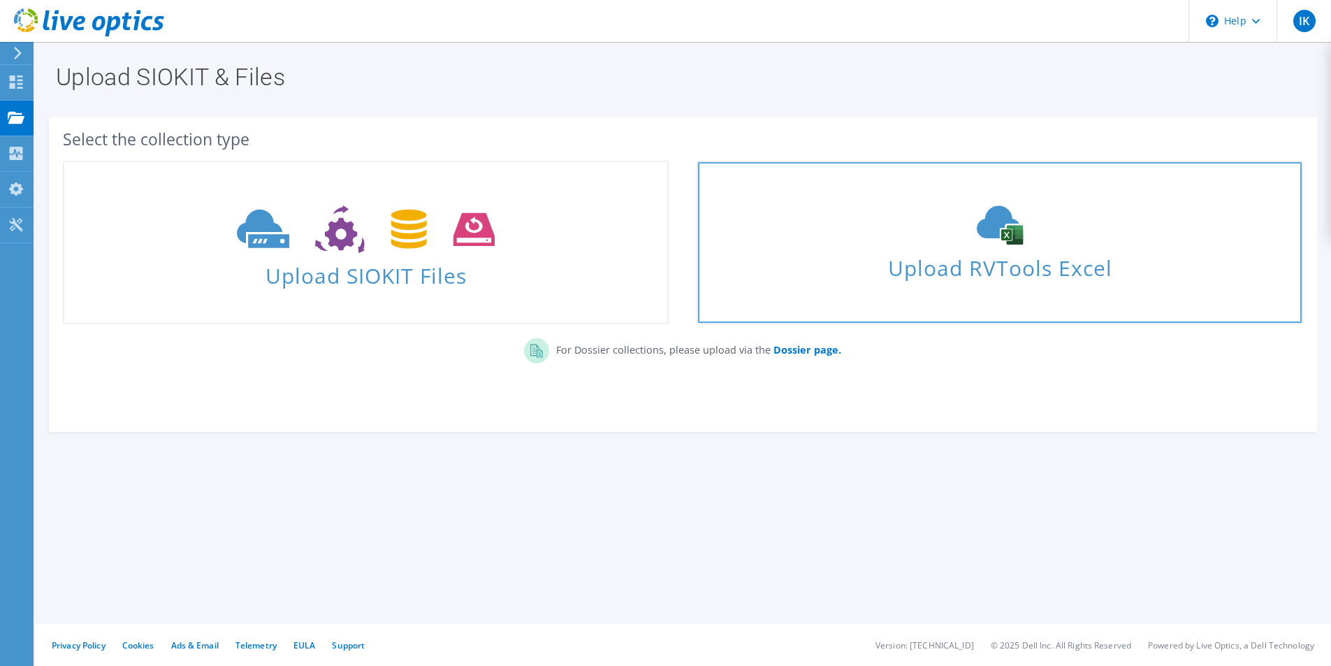
click at [1011, 225] on icon at bounding box center [1000, 224] width 210 height 39
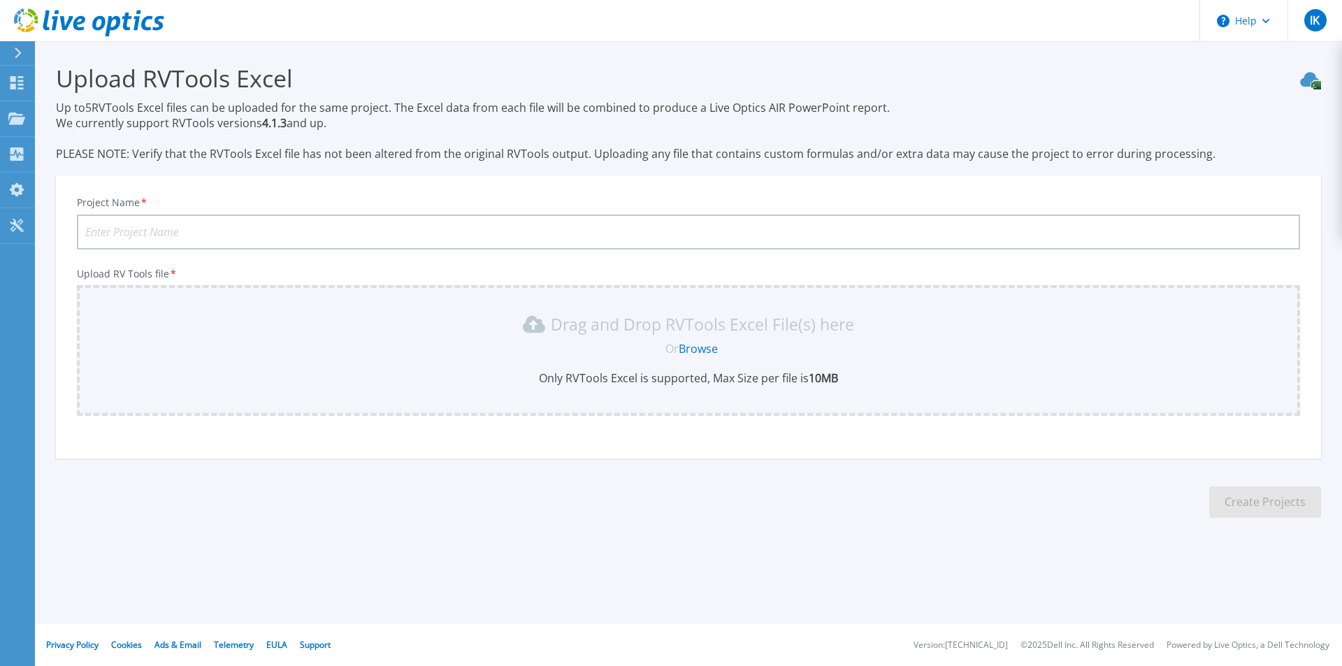
click at [406, 222] on input "Project Name *" at bounding box center [688, 232] width 1223 height 35
click at [166, 229] on input "MP.BASHIDARE.RVTOOLS.16.09.2025." at bounding box center [688, 232] width 1223 height 35
type input "MP.DEPO.RVTOOLS.[DATE]."
click at [693, 350] on link "Browse" at bounding box center [698, 348] width 39 height 15
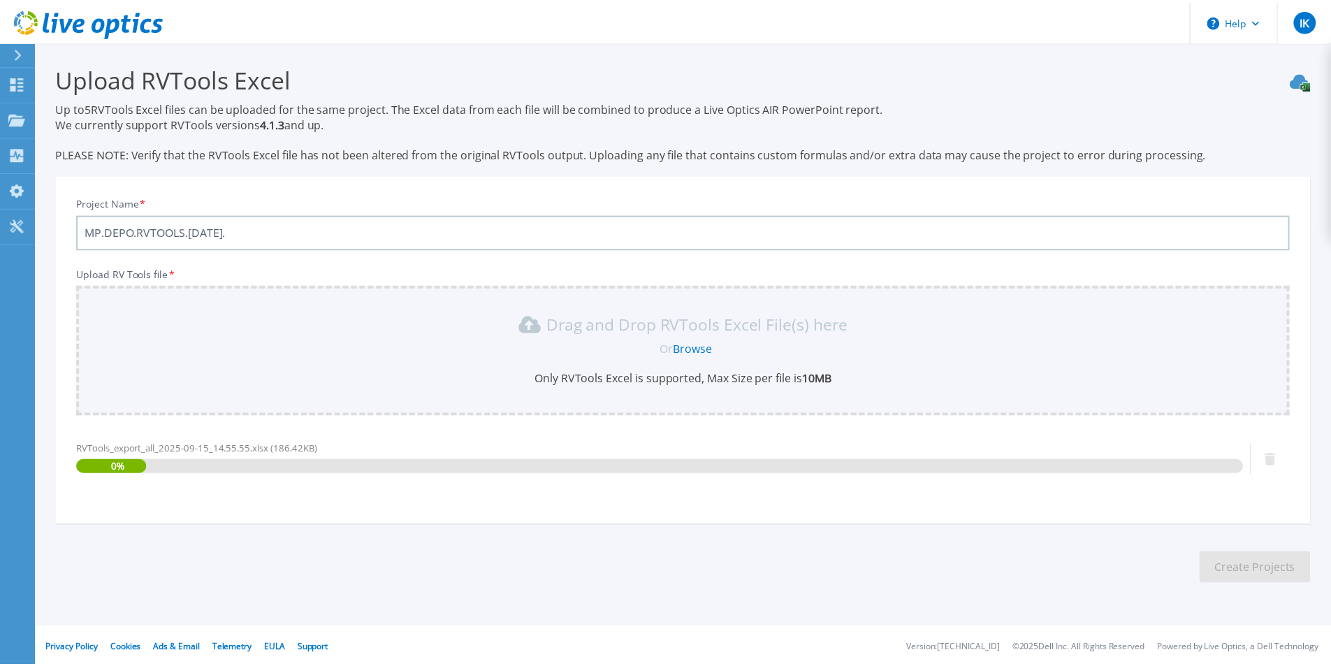
scroll to position [3, 0]
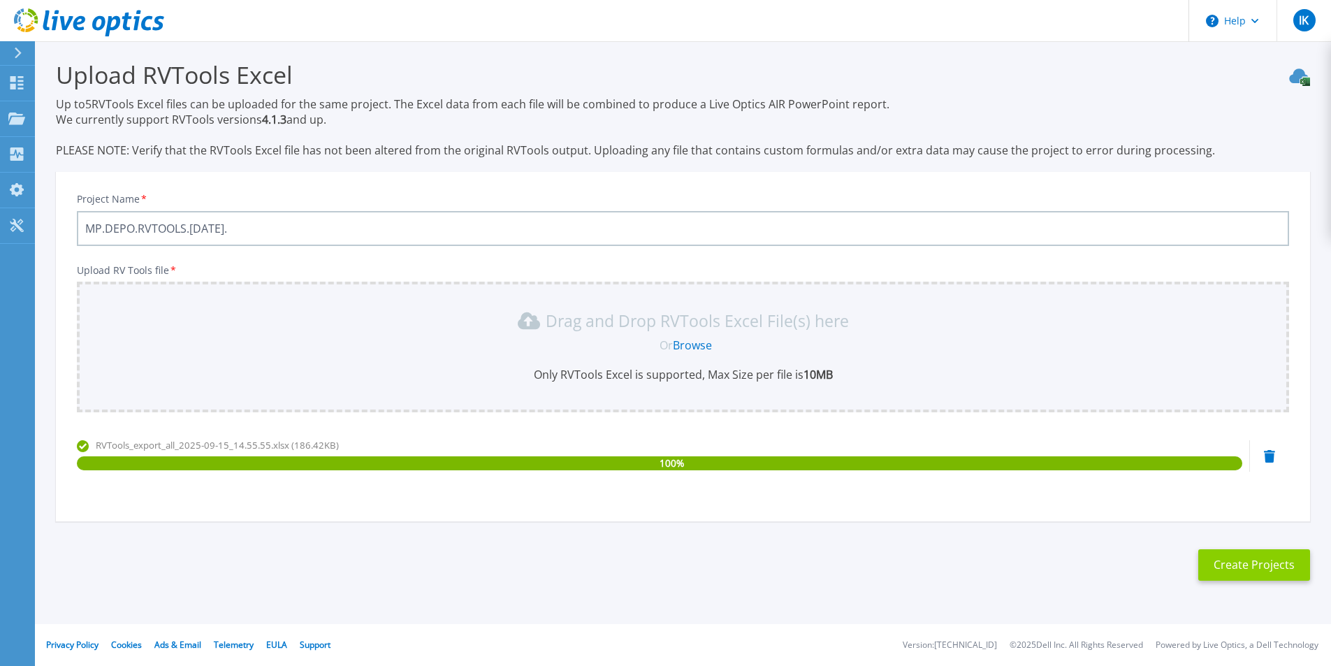
click at [1236, 564] on button "Create Projects" at bounding box center [1255, 564] width 112 height 31
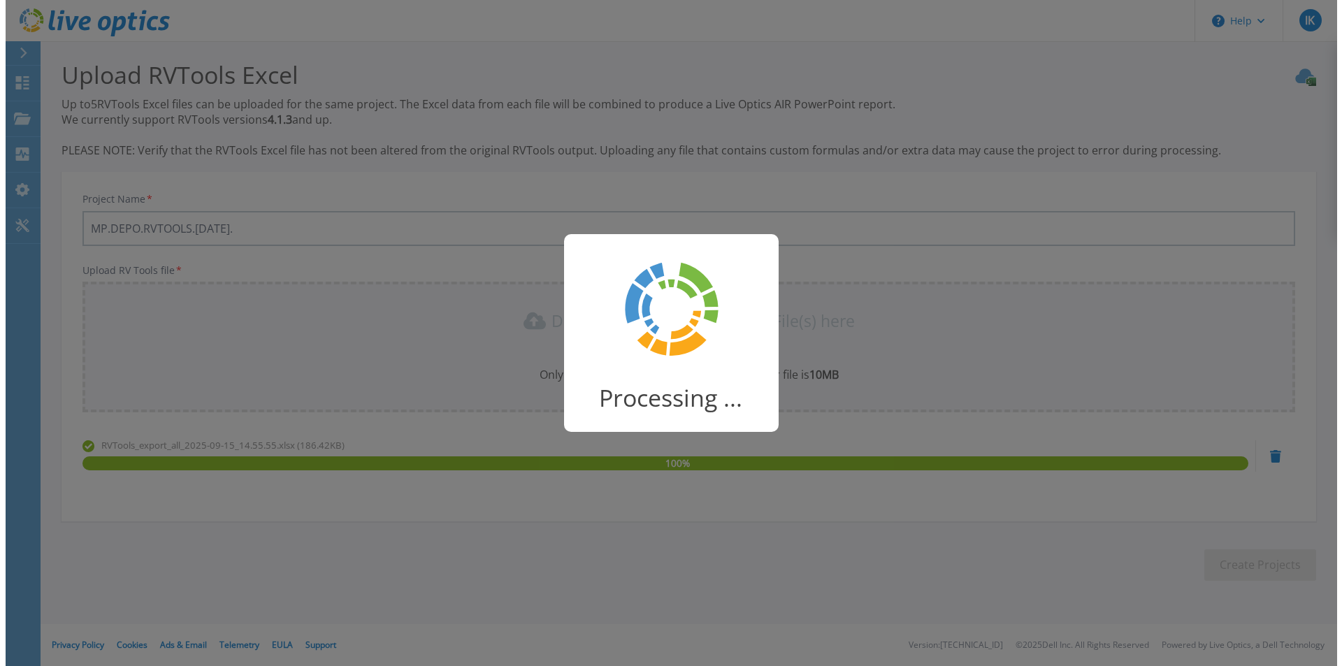
scroll to position [0, 0]
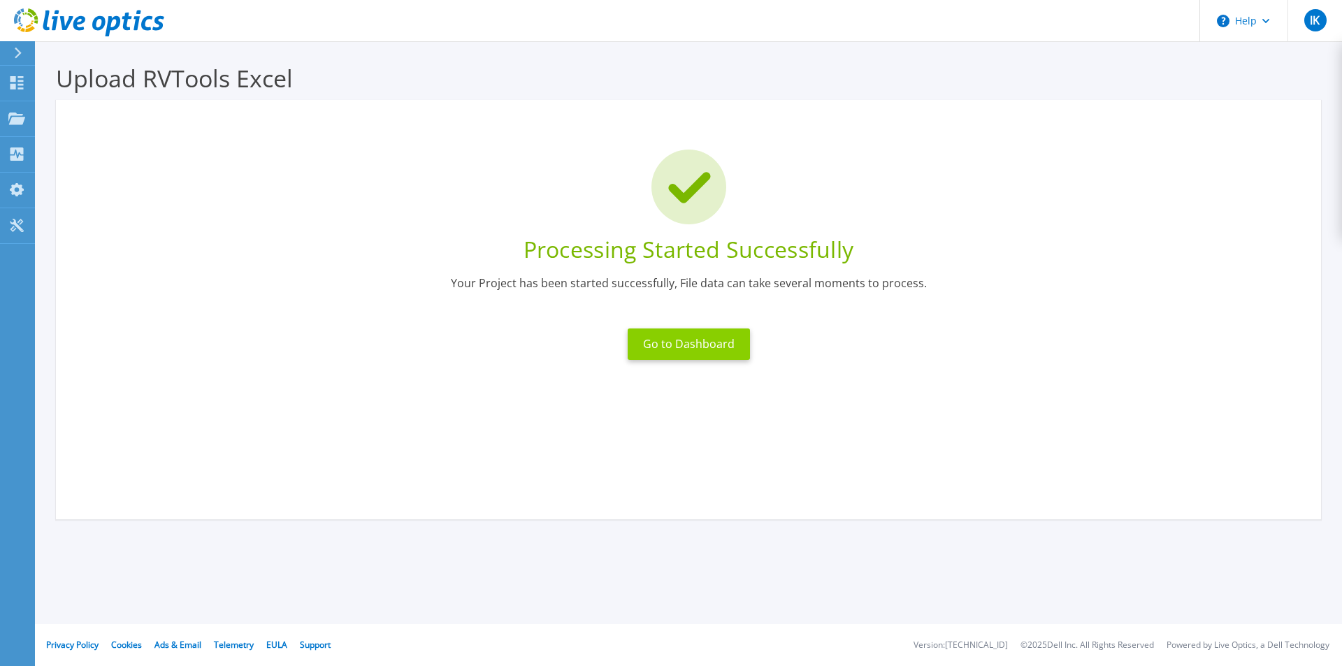
click at [705, 345] on button "Go to Dashboard" at bounding box center [689, 343] width 122 height 31
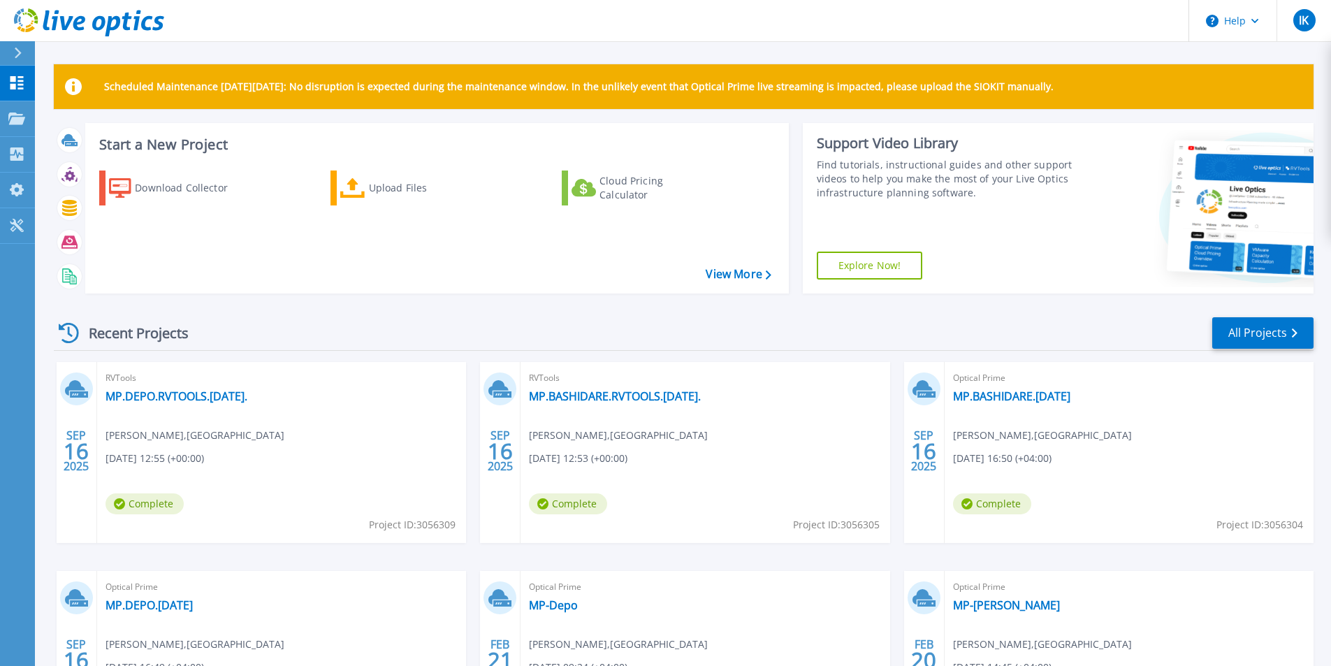
scroll to position [140, 0]
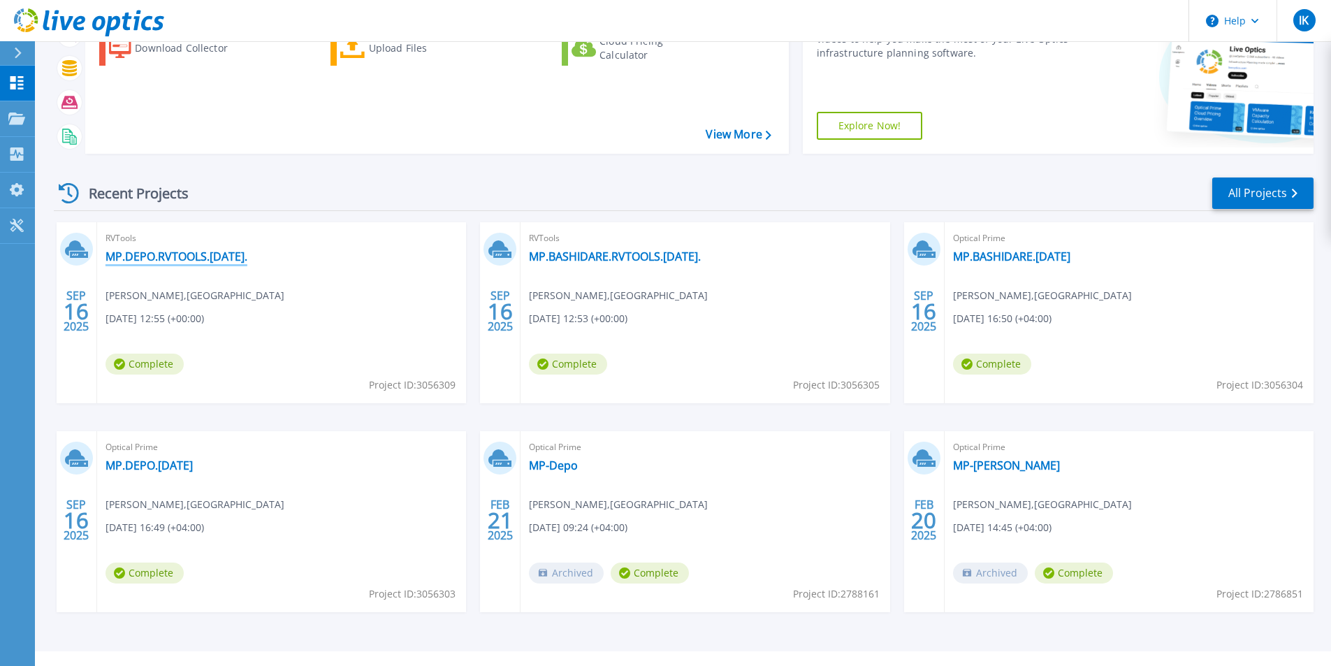
click at [234, 255] on link "MP.DEPO.RVTOOLS.[DATE]." at bounding box center [177, 257] width 142 height 14
